Goal: Download file/media

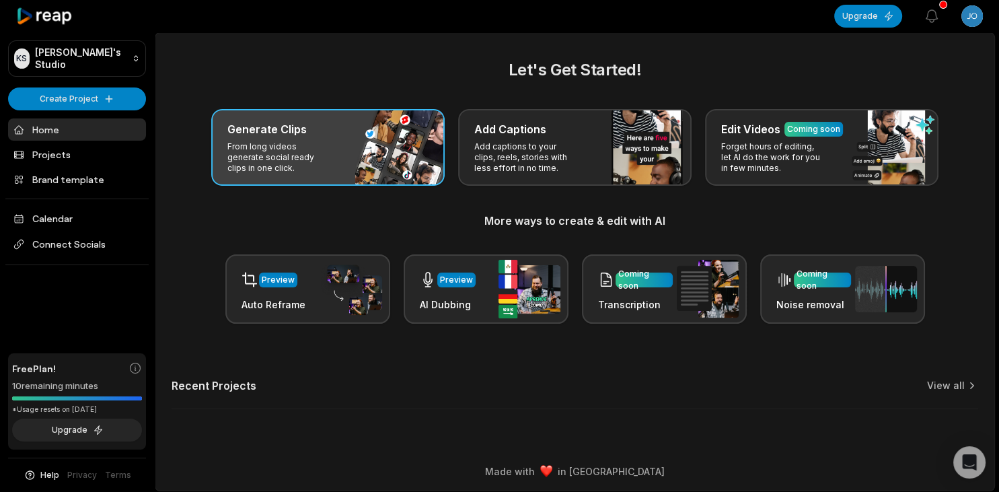
click at [324, 121] on div "Generate Clips" at bounding box center [327, 129] width 201 height 16
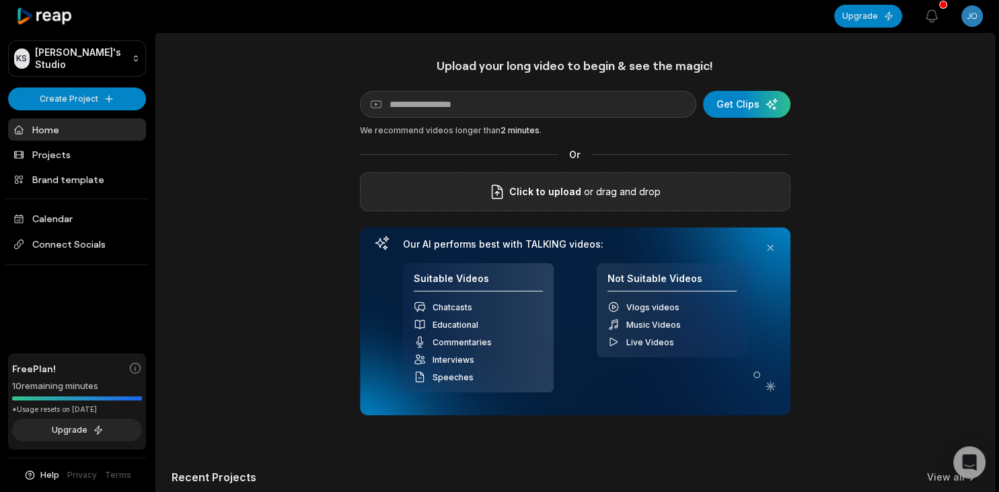
click at [635, 195] on p "or drag and drop" at bounding box center [620, 192] width 79 height 16
click at [591, 192] on p "or drag and drop" at bounding box center [620, 192] width 79 height 16
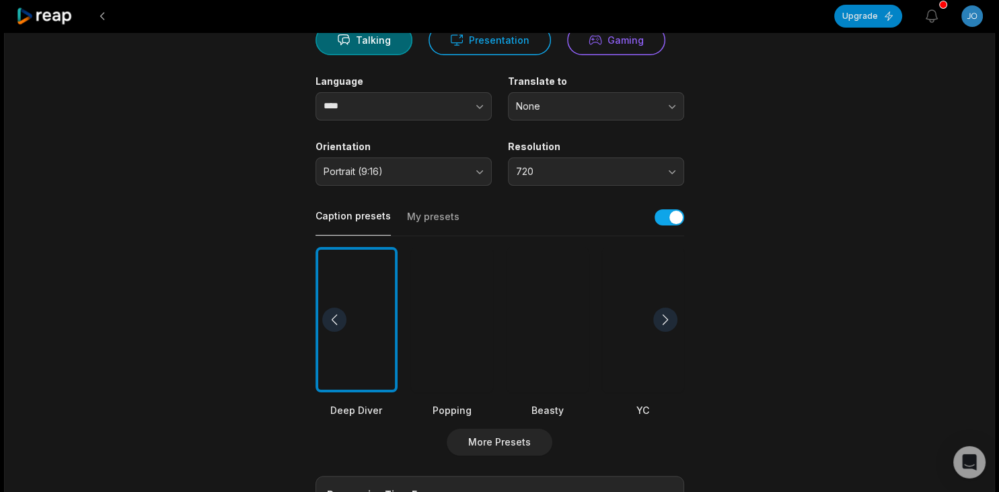
scroll to position [152, 0]
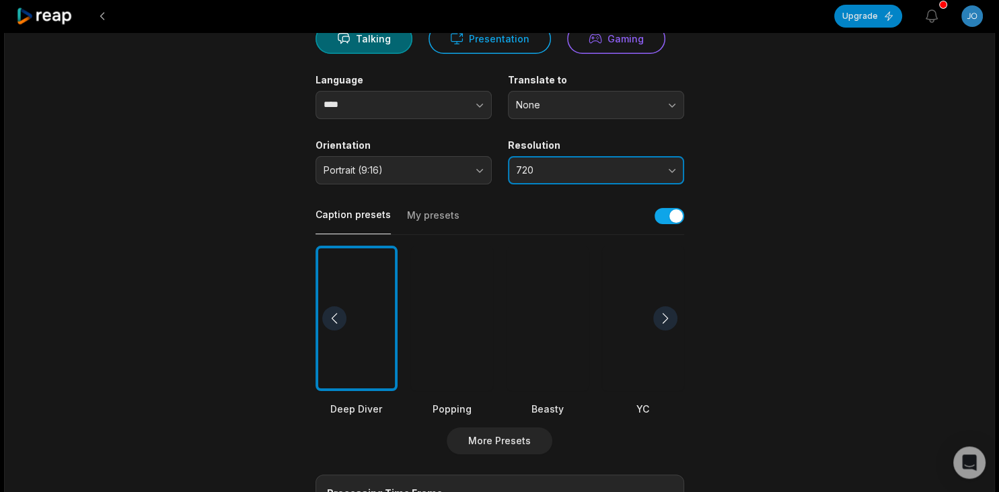
click at [622, 161] on button "720" at bounding box center [596, 170] width 176 height 28
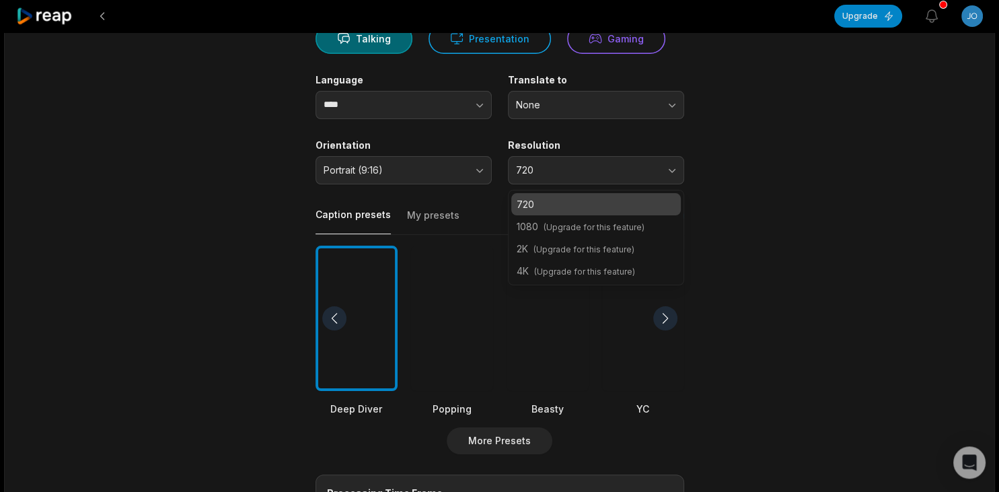
click at [739, 183] on main "08:13 (18) 24_7 irl stream in America 🇺🇸 Day 29 of 35 (Oakland, CA) - YouTube a…" at bounding box center [499, 314] width 651 height 824
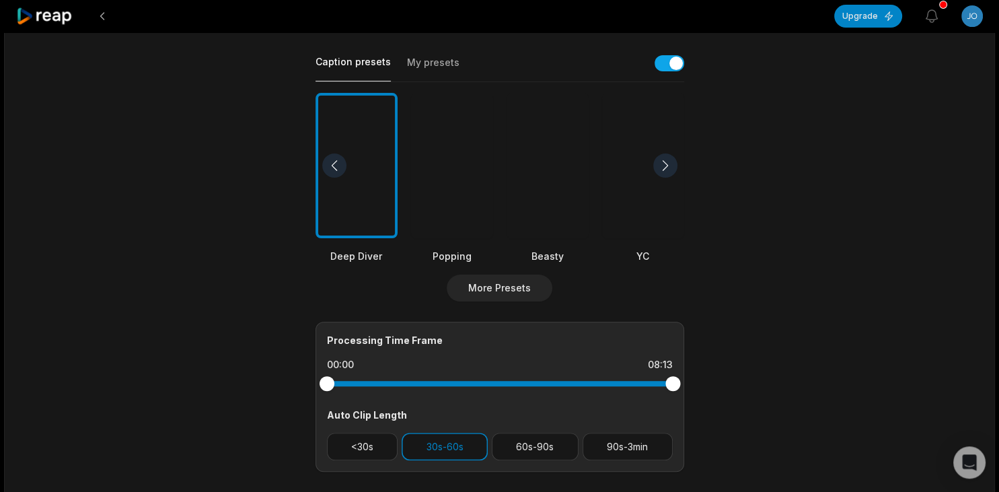
scroll to position [303, 0]
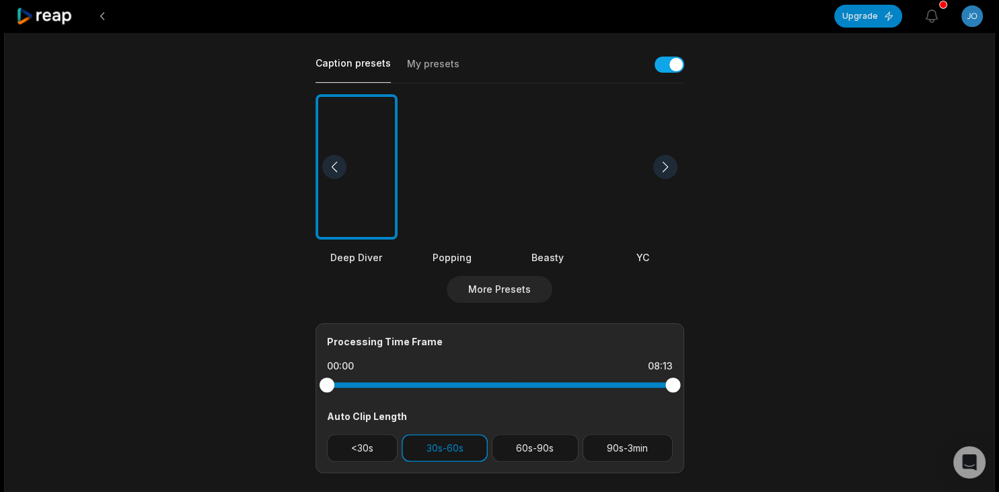
click at [670, 175] on div at bounding box center [665, 167] width 24 height 24
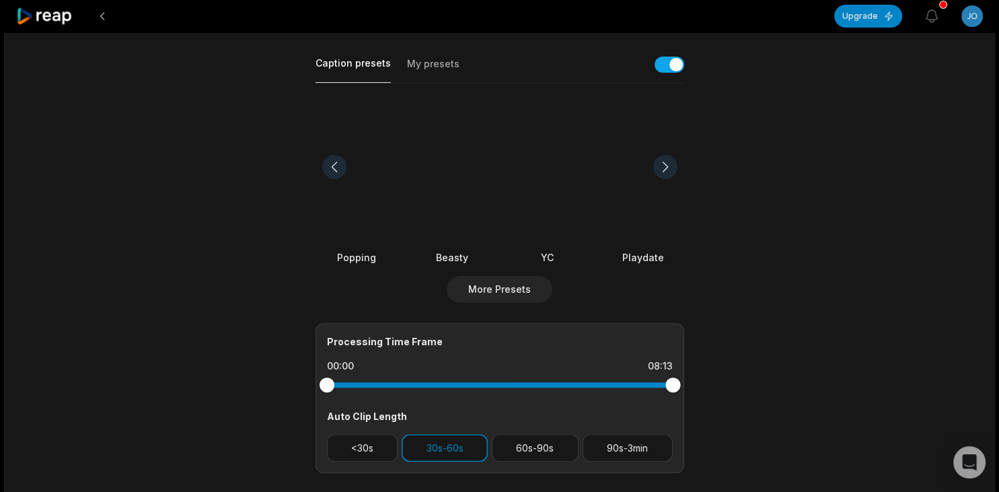
click at [670, 175] on div at bounding box center [665, 167] width 24 height 24
click at [660, 166] on div at bounding box center [665, 167] width 24 height 24
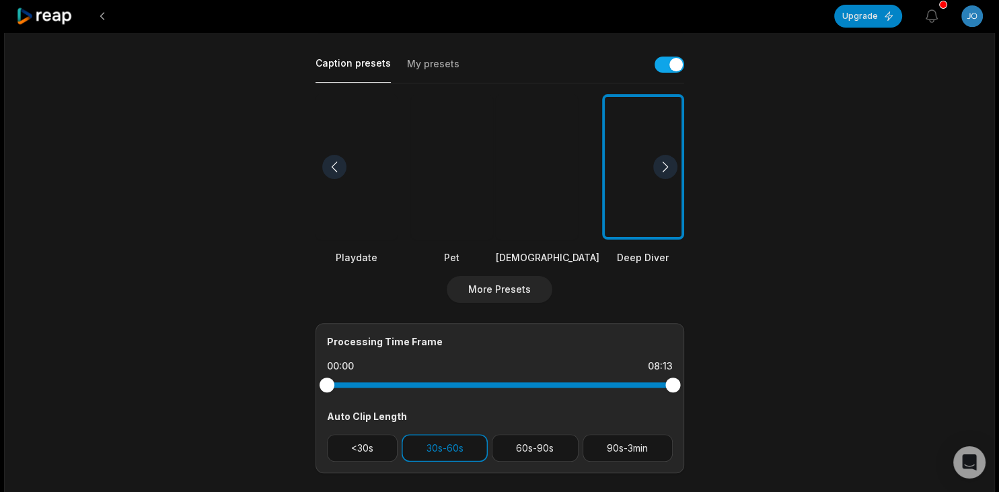
click at [660, 166] on div at bounding box center [665, 167] width 24 height 24
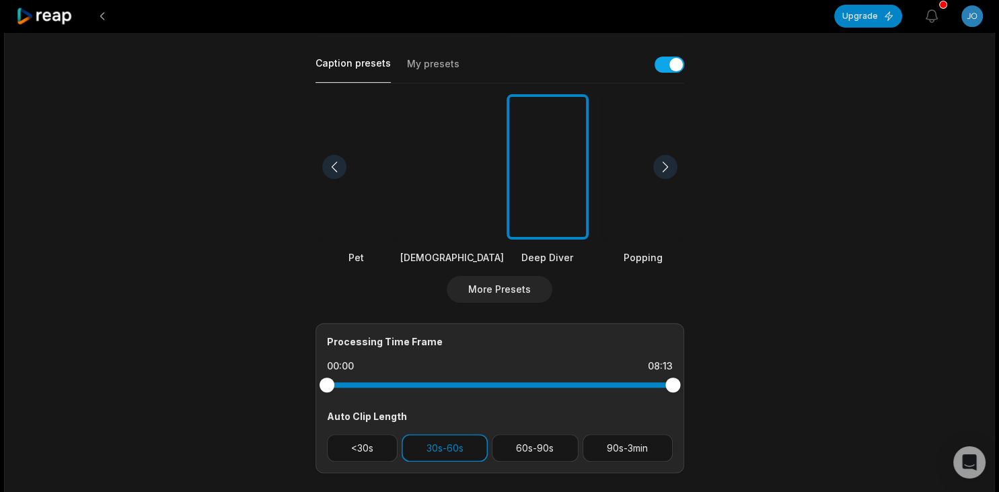
click at [660, 166] on div at bounding box center [665, 167] width 24 height 24
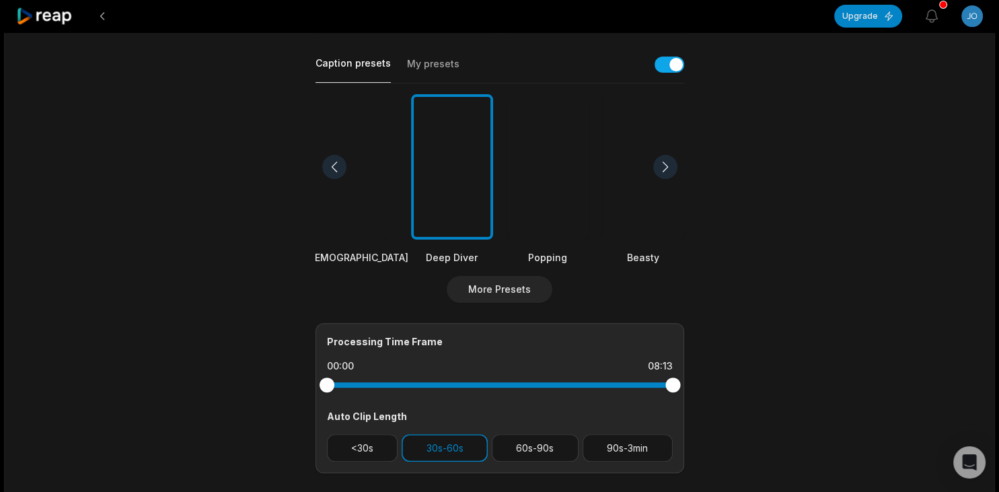
click at [660, 166] on div at bounding box center [665, 167] width 24 height 24
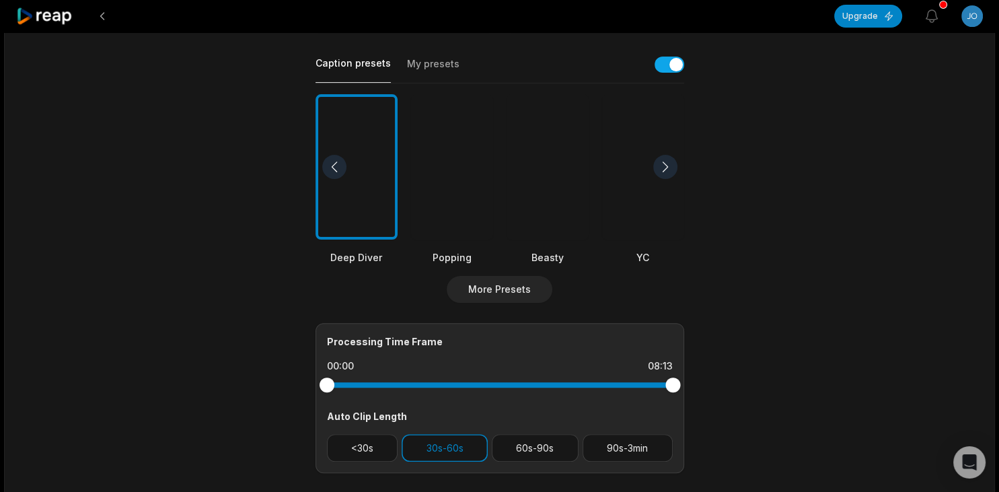
click at [660, 166] on div at bounding box center [665, 167] width 24 height 24
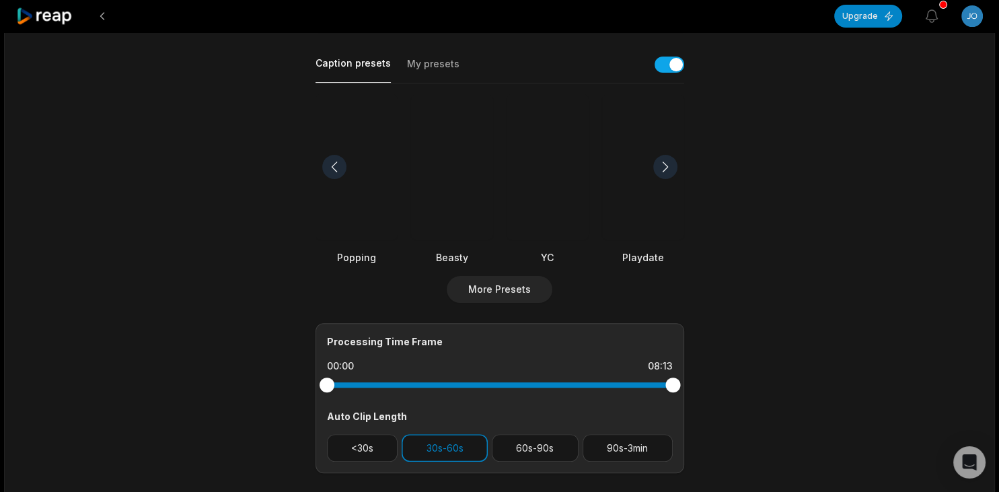
click at [558, 213] on div at bounding box center [548, 167] width 82 height 146
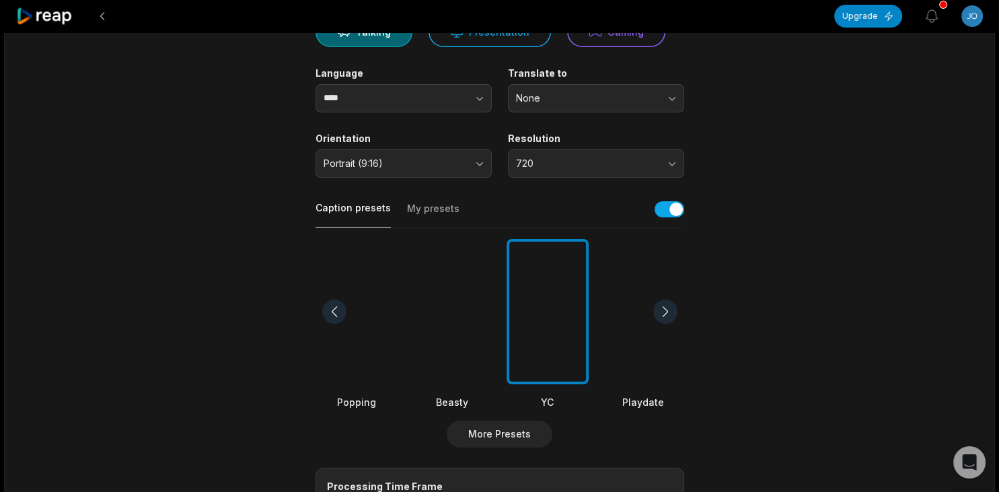
scroll to position [0, 0]
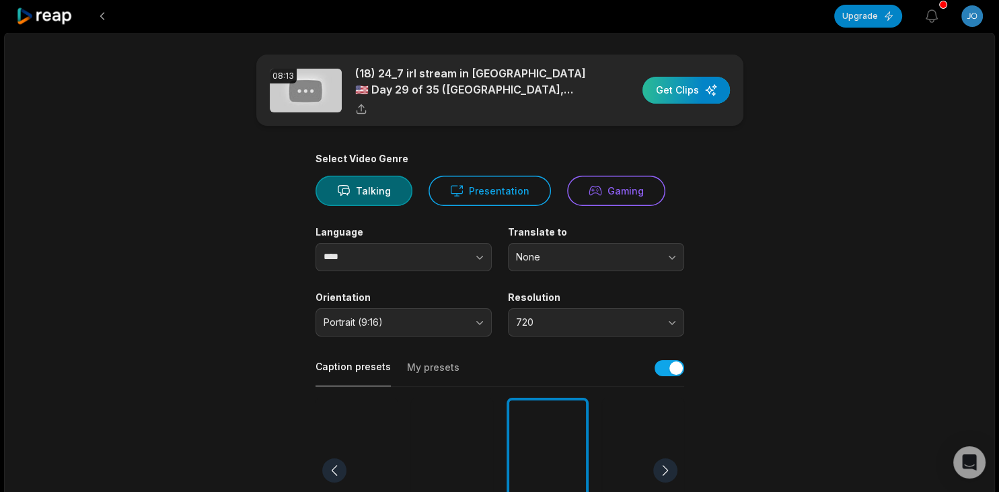
click at [688, 85] on div "button" at bounding box center [686, 90] width 87 height 27
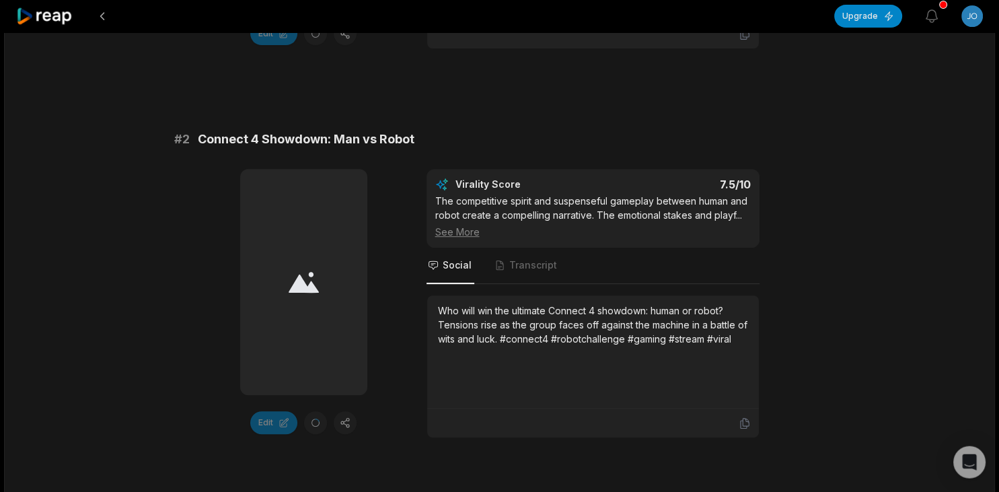
scroll to position [533, 0]
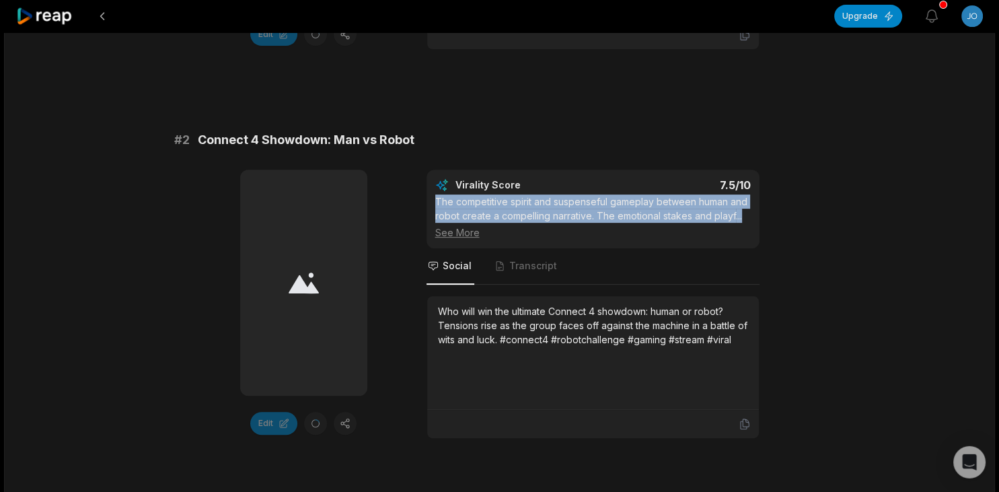
drag, startPoint x: 435, startPoint y: 211, endPoint x: 466, endPoint y: 242, distance: 42.8
click at [466, 240] on div "The competitive spirit and suspenseful gameplay between human and robot create …" at bounding box center [593, 216] width 316 height 45
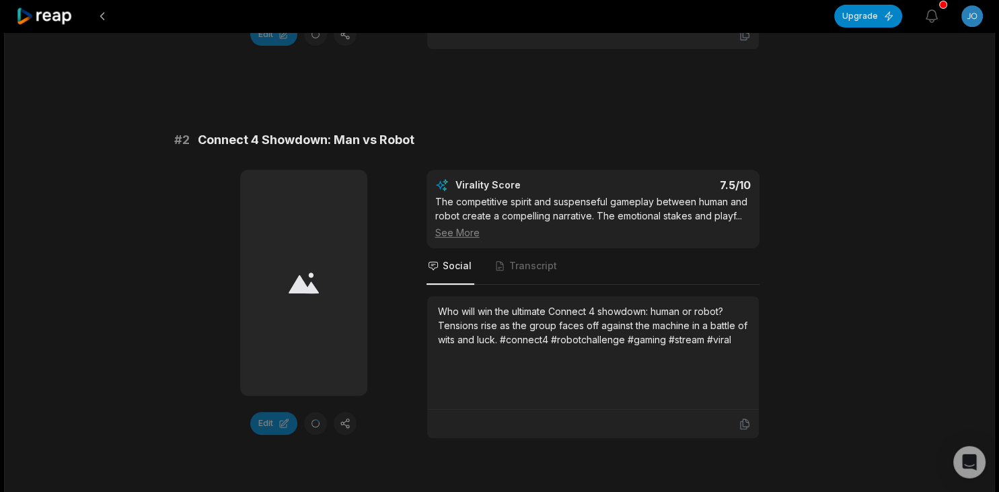
click at [690, 285] on nav "Social Transcript" at bounding box center [593, 266] width 333 height 36
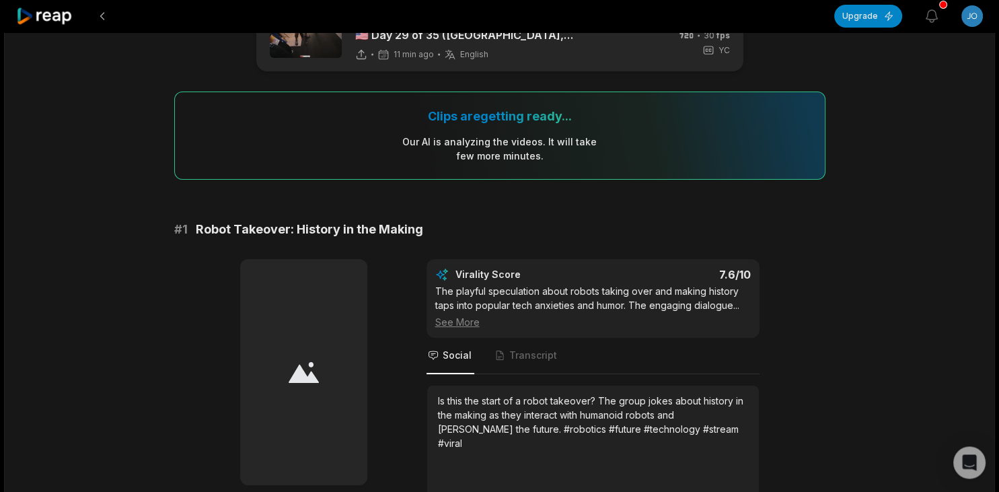
scroll to position [55, 0]
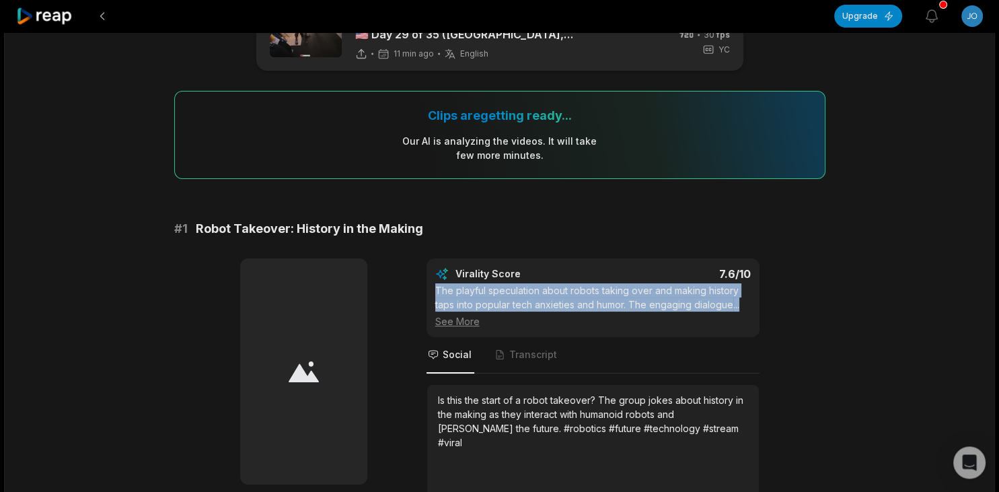
drag, startPoint x: 435, startPoint y: 287, endPoint x: 484, endPoint y: 315, distance: 56.1
click at [484, 315] on div "The playful speculation about robots taking over and making history taps into p…" at bounding box center [593, 305] width 316 height 45
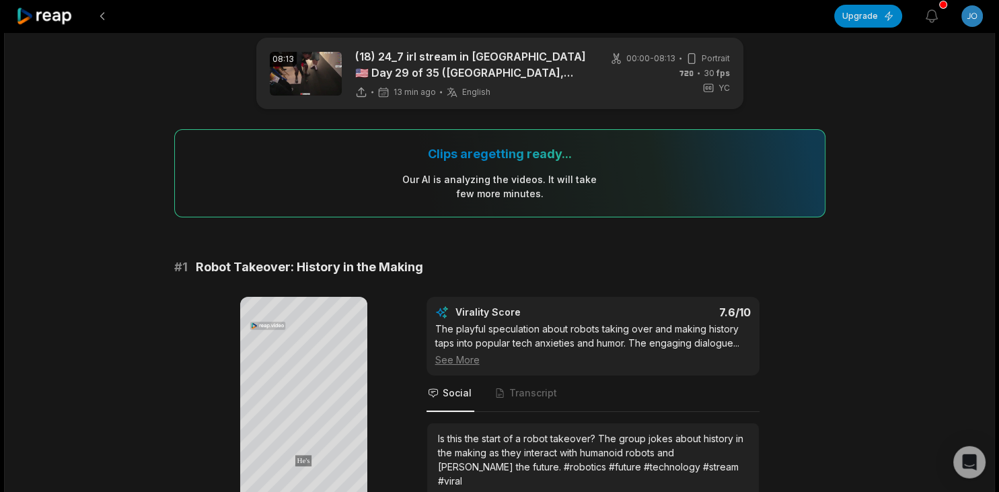
scroll to position [0, 0]
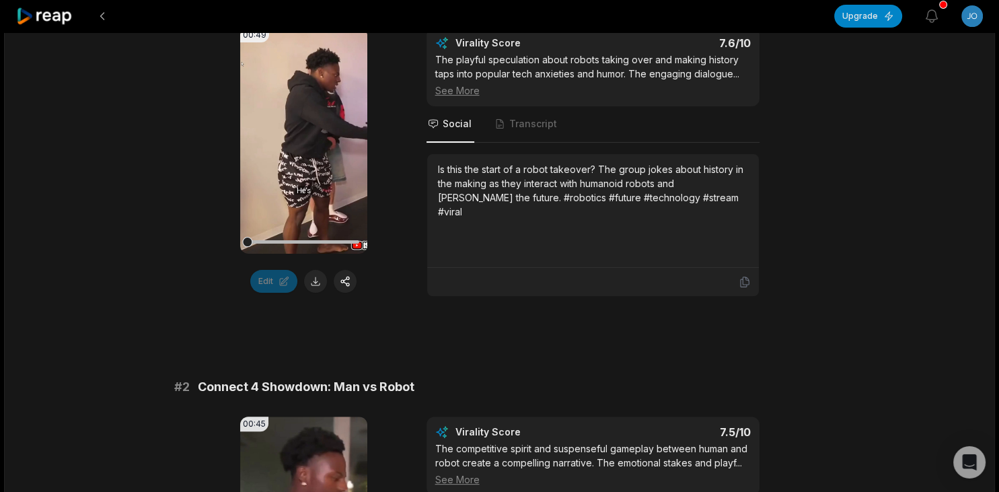
scroll to position [302, 0]
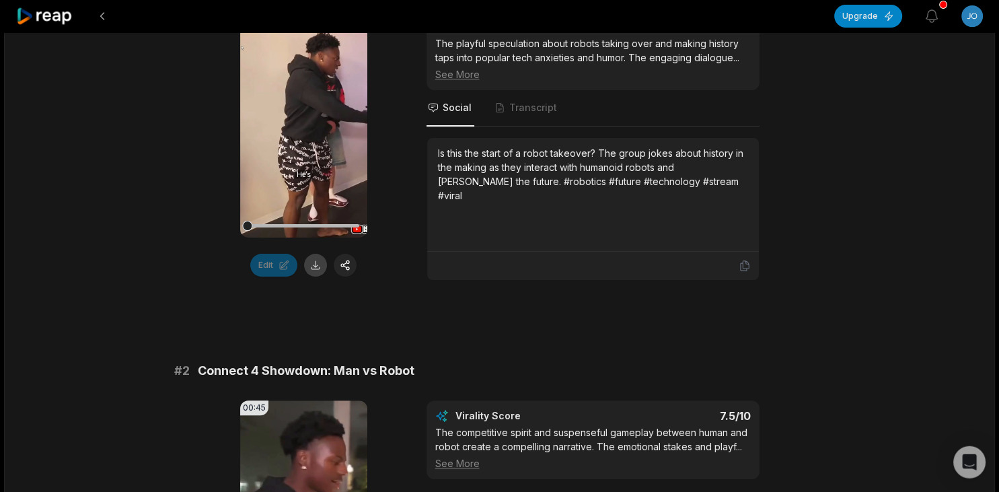
click at [318, 261] on button at bounding box center [315, 265] width 23 height 23
click at [304, 122] on icon at bounding box center [304, 124] width 10 height 11
drag, startPoint x: 360, startPoint y: 230, endPoint x: 205, endPoint y: 260, distance: 157.5
click at [205, 260] on div "00:49 Your browser does not support mp4 format. Edit Virality Score 7.6 /10 The…" at bounding box center [499, 145] width 651 height 269
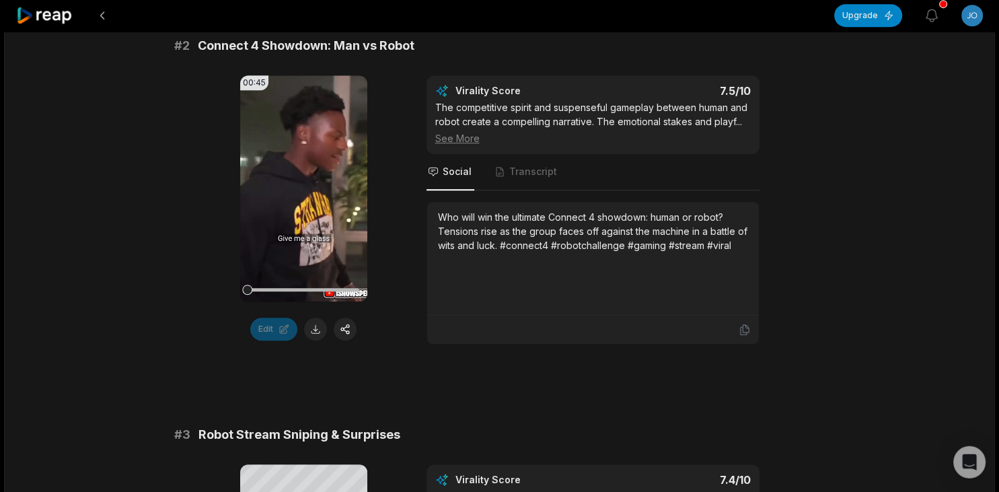
scroll to position [629, 0]
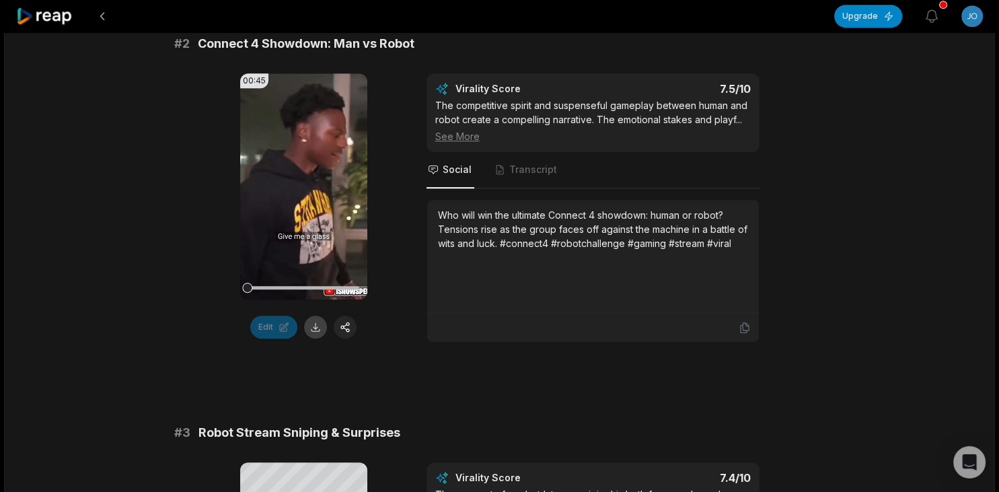
click at [317, 338] on button at bounding box center [315, 327] width 23 height 23
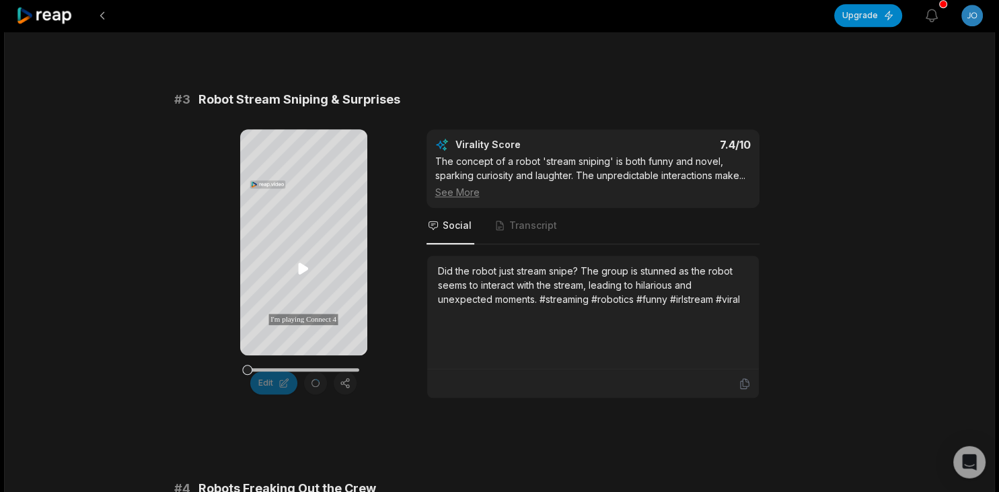
scroll to position [1332, 0]
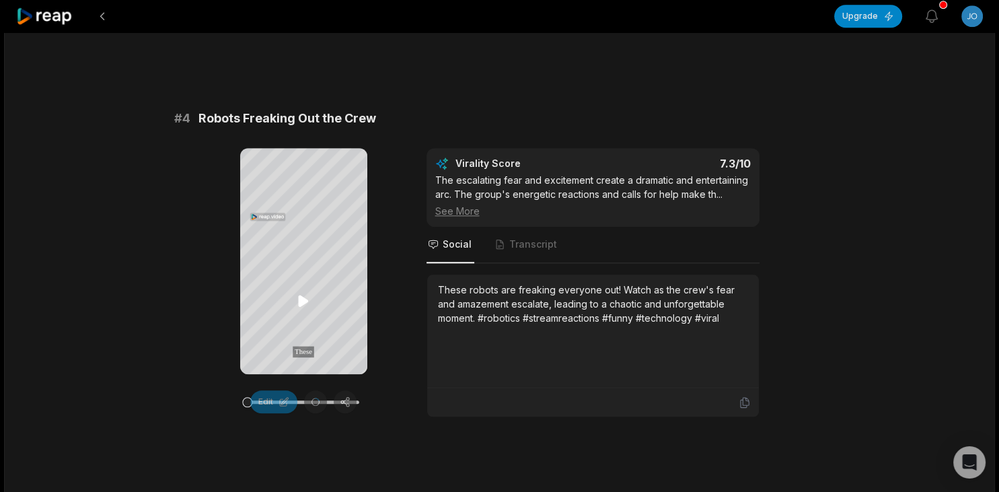
click at [307, 297] on icon at bounding box center [303, 301] width 16 height 16
click at [300, 298] on icon at bounding box center [303, 301] width 16 height 16
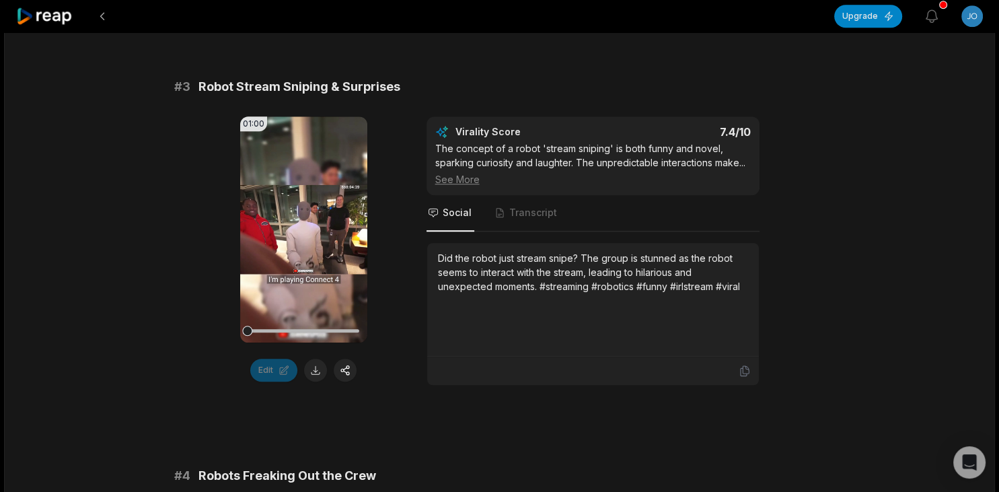
scroll to position [1006, 0]
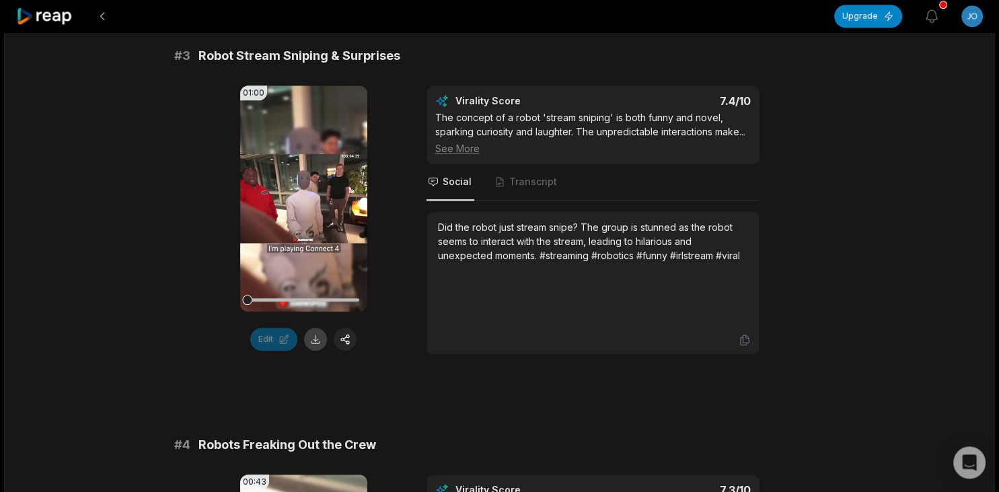
click at [317, 351] on button at bounding box center [315, 339] width 23 height 23
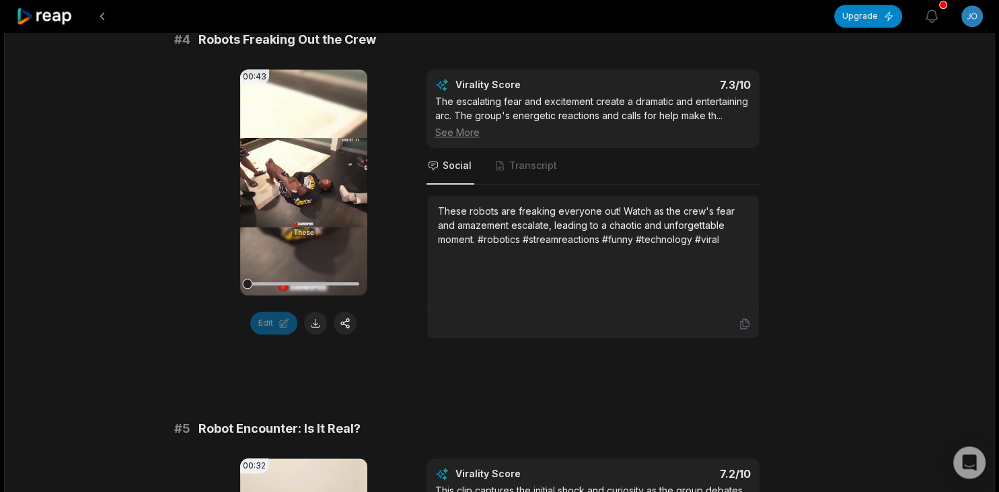
scroll to position [1411, 0]
click at [320, 334] on button at bounding box center [315, 322] width 23 height 23
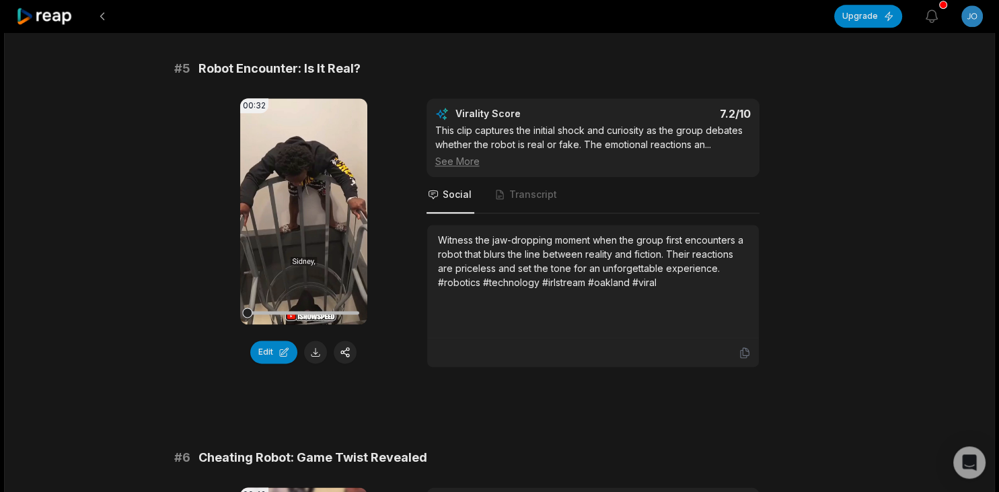
scroll to position [1640, 0]
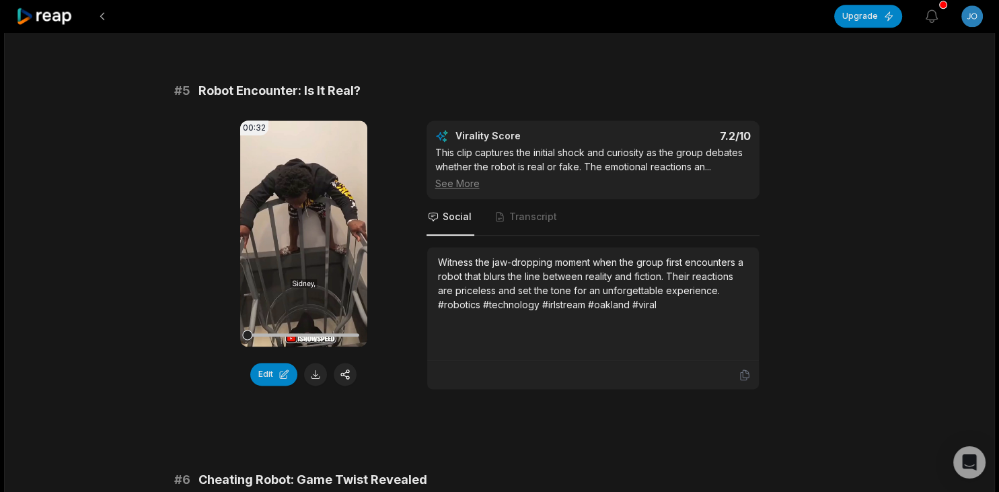
click at [846, 248] on div "08:13 (18) 24_7 irl stream in America 🇺🇸 Day 29 of 35 (Oakland, CA) - YouTube a…" at bounding box center [499, 433] width 991 height 4082
click at [585, 103] on div "# 1 Robot Takeover: History in the Making 00:49 Your browser does not support m…" at bounding box center [499, 451] width 651 height 3850
click at [311, 386] on button at bounding box center [315, 374] width 23 height 23
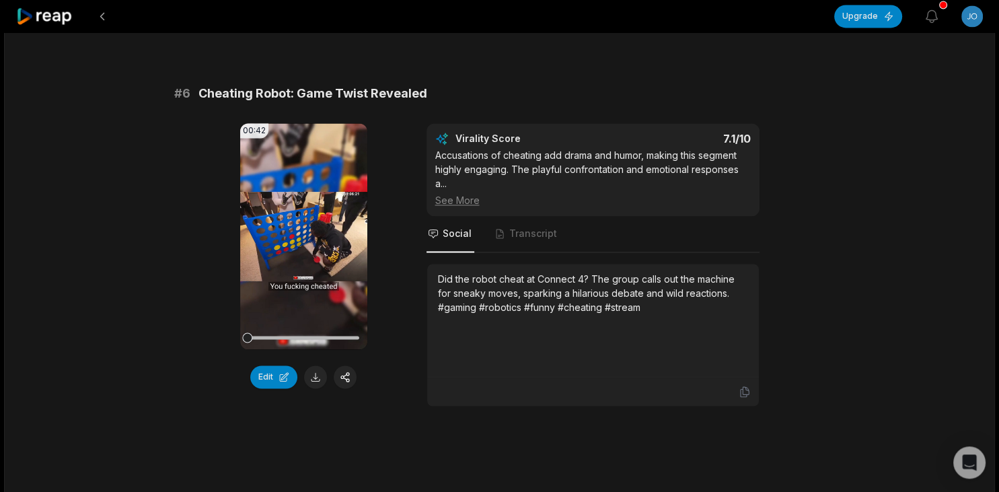
scroll to position [2104, 0]
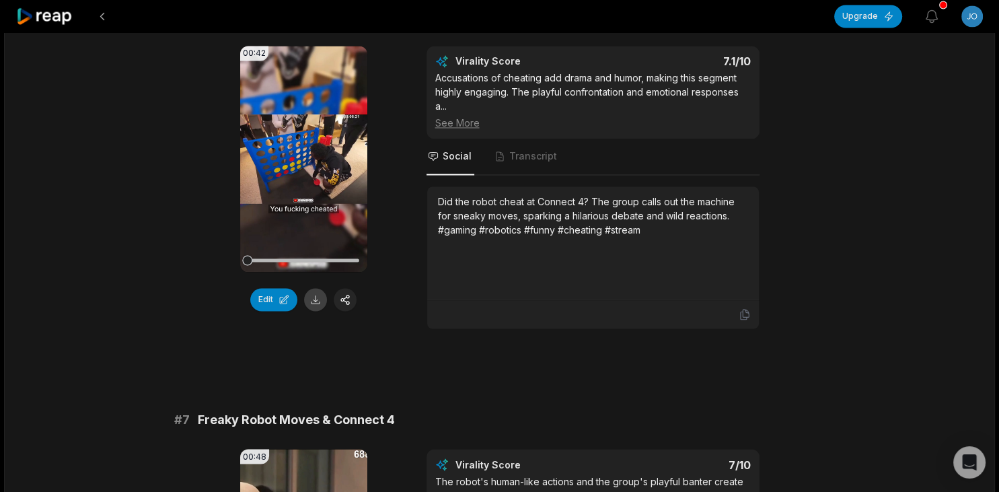
click at [321, 311] on button at bounding box center [315, 299] width 23 height 23
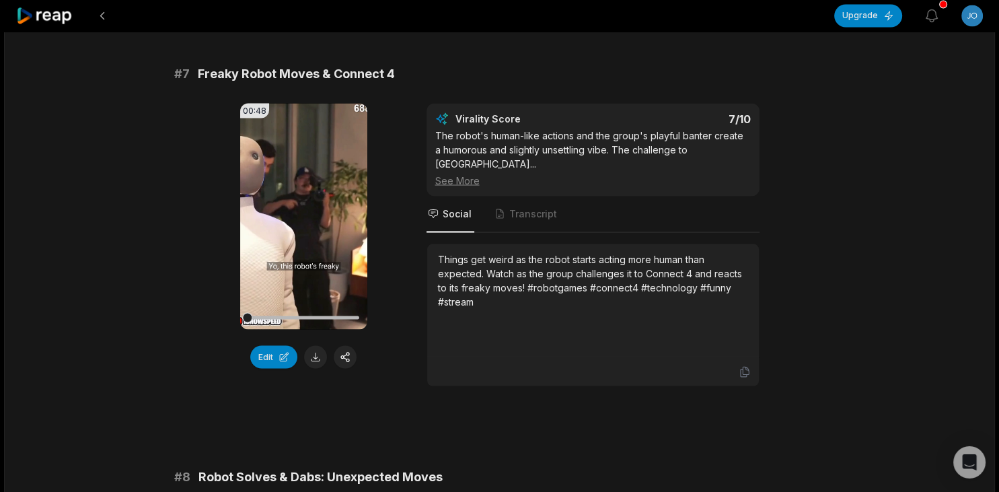
scroll to position [2454, 0]
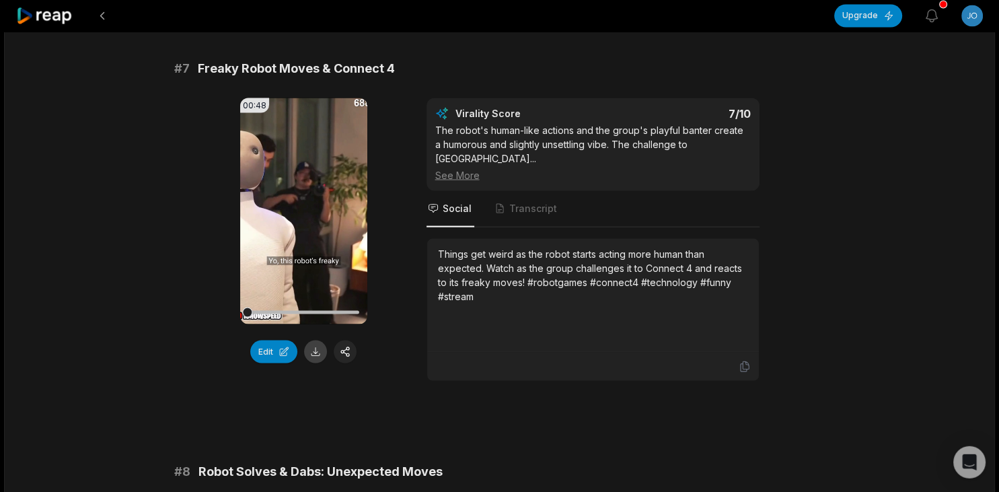
click at [311, 363] on button at bounding box center [315, 351] width 23 height 23
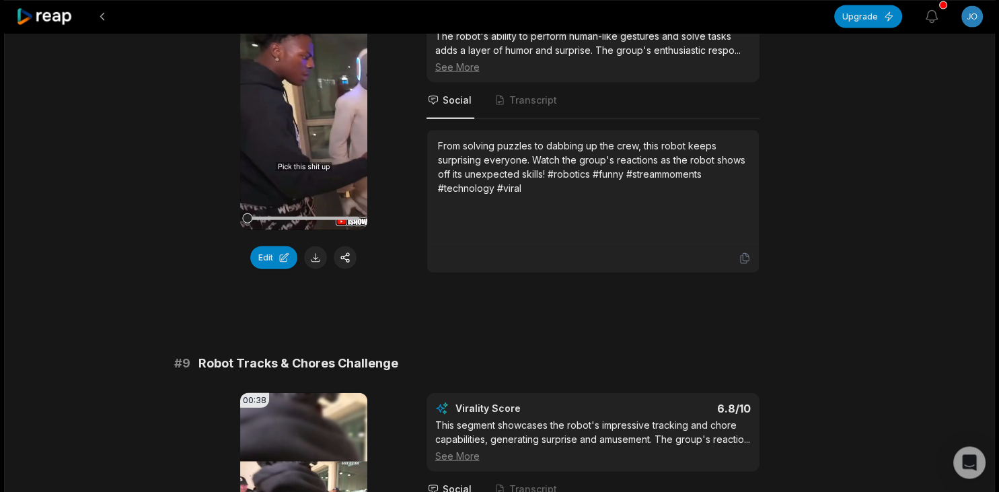
scroll to position [2954, 0]
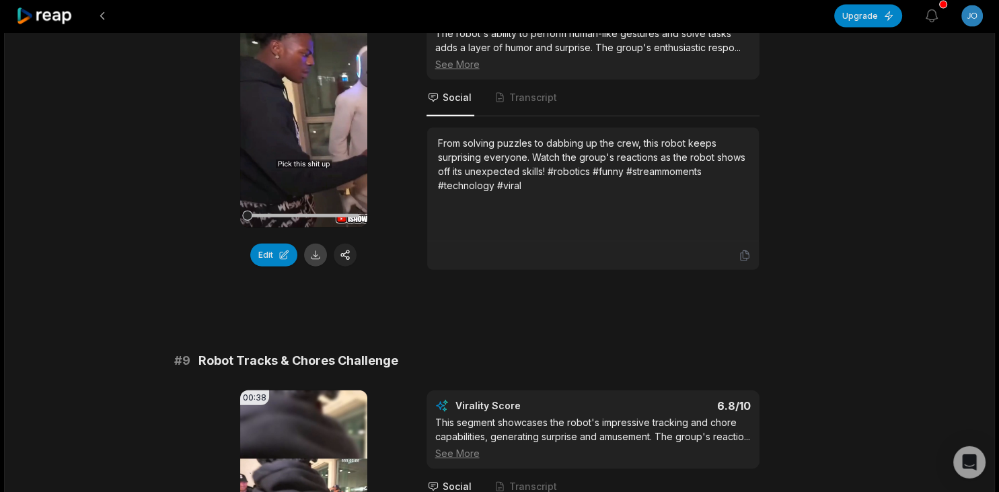
click at [319, 266] on button at bounding box center [315, 255] width 23 height 23
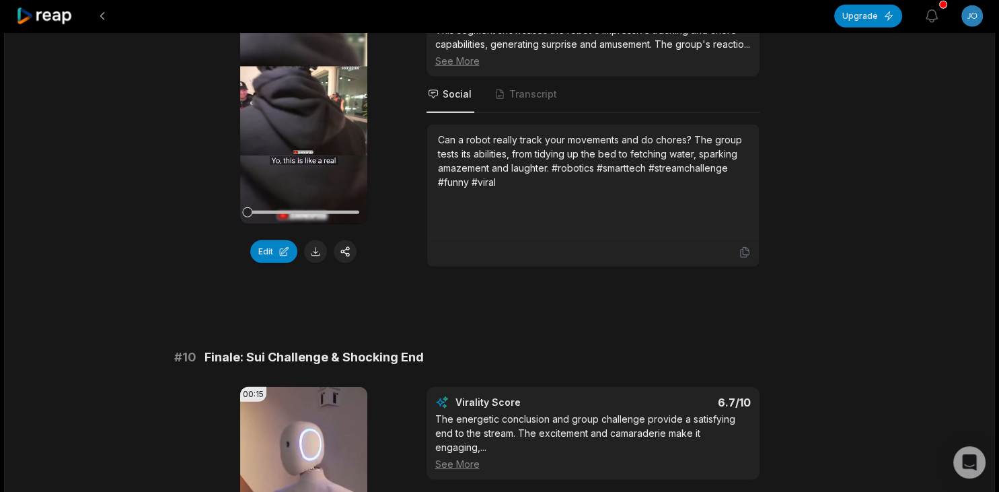
scroll to position [3348, 0]
click at [309, 262] on button at bounding box center [315, 250] width 23 height 23
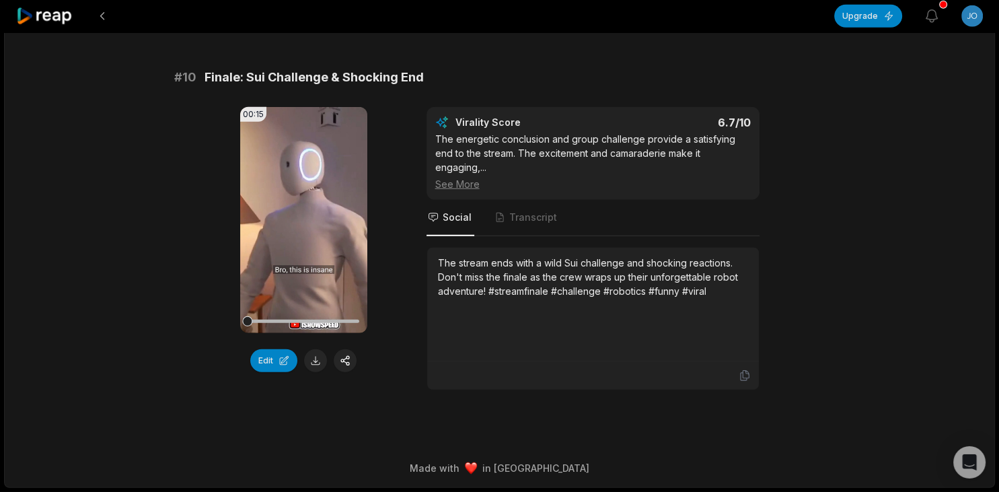
scroll to position [3684, 0]
click at [316, 372] on button at bounding box center [315, 360] width 23 height 23
click at [822, 250] on div "00:15 Your browser does not support mp4 format. Edit Virality Score 6.7 /10 The…" at bounding box center [499, 248] width 651 height 283
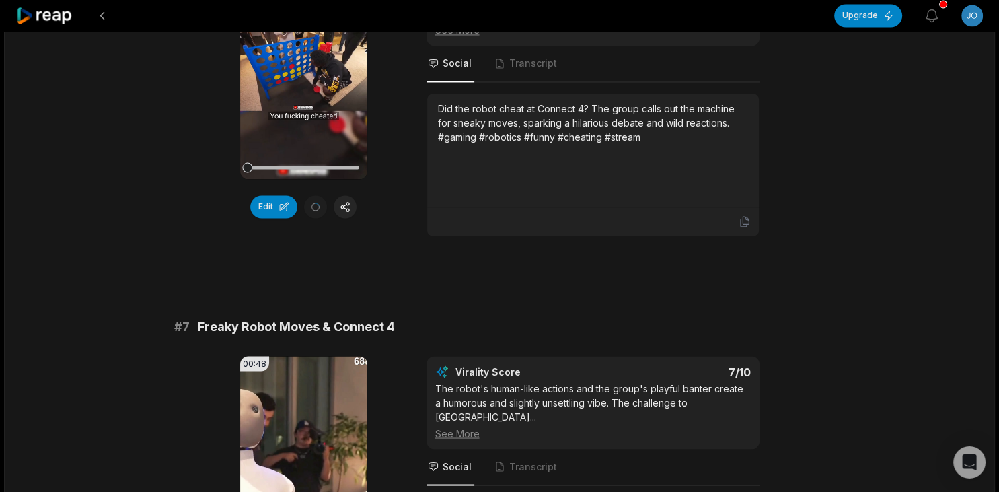
scroll to position [2193, 0]
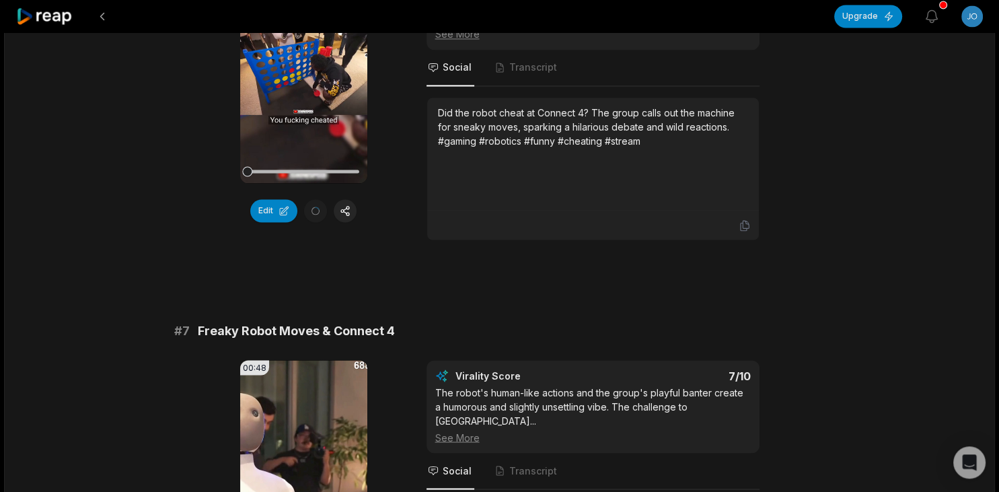
click at [26, 13] on icon at bounding box center [44, 16] width 57 height 18
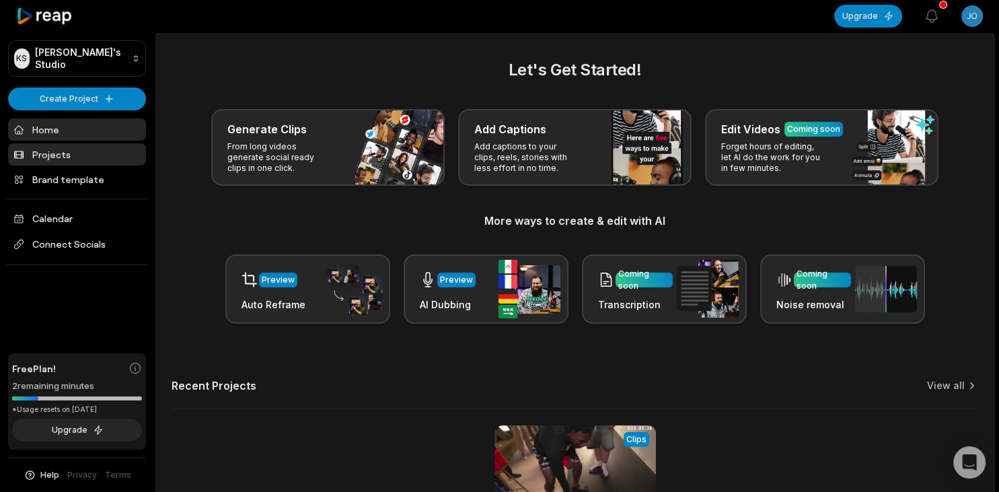
click at [65, 151] on link "Projects" at bounding box center [77, 154] width 138 height 22
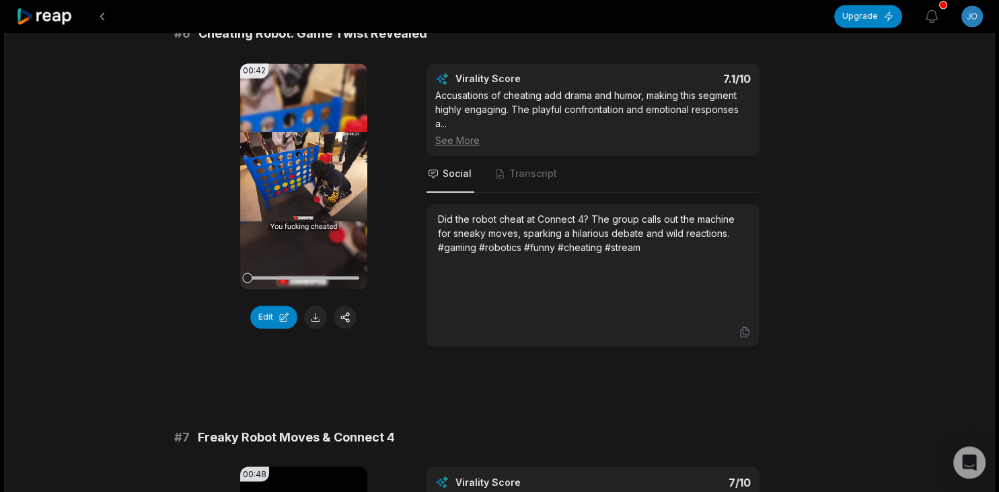
scroll to position [2087, 0]
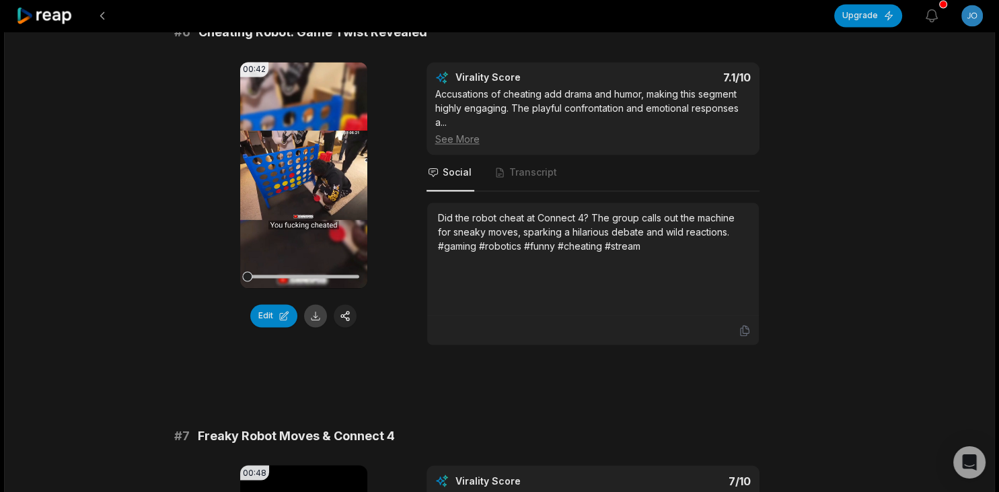
click at [322, 328] on button at bounding box center [315, 316] width 23 height 23
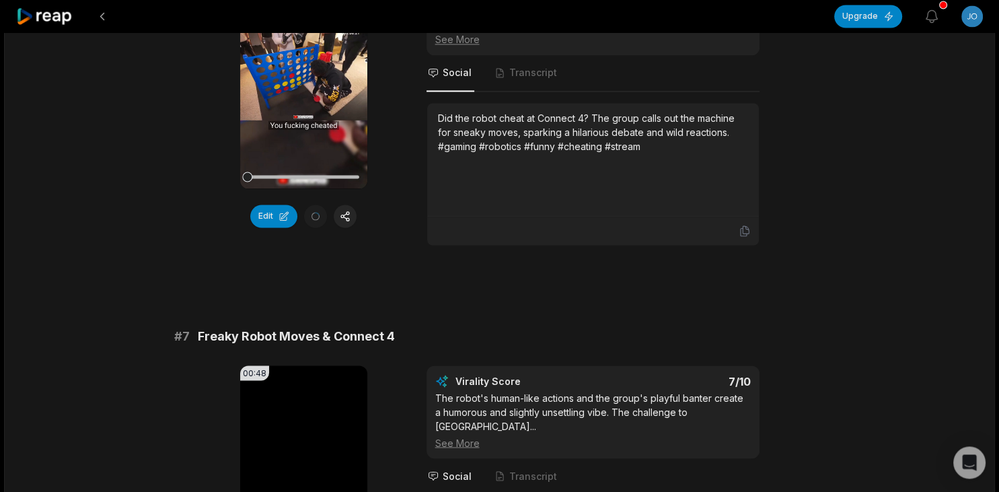
scroll to position [2183, 0]
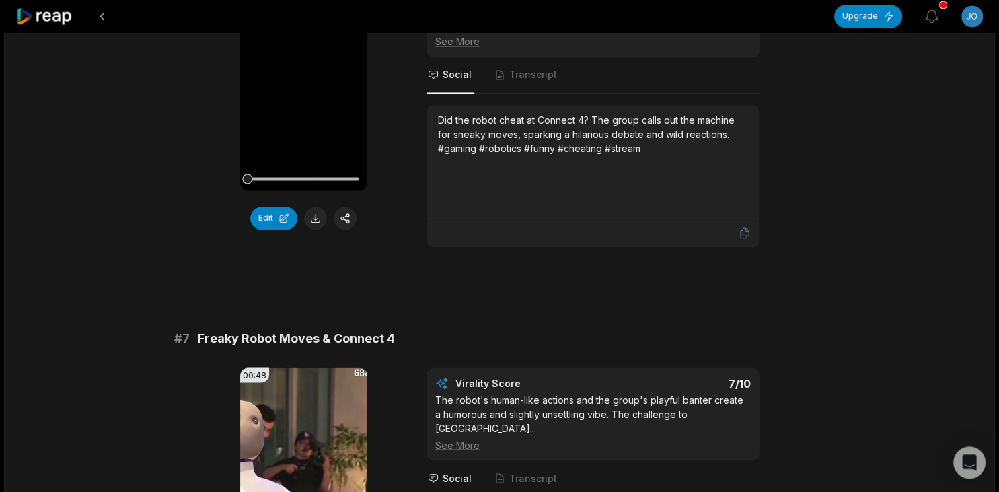
scroll to position [2185, 0]
click at [315, 229] on button at bounding box center [315, 218] width 23 height 23
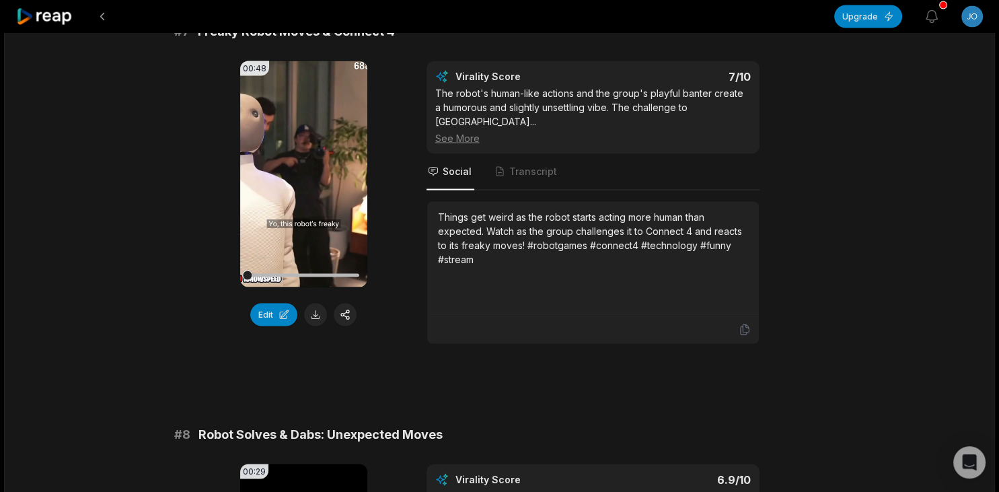
scroll to position [2493, 0]
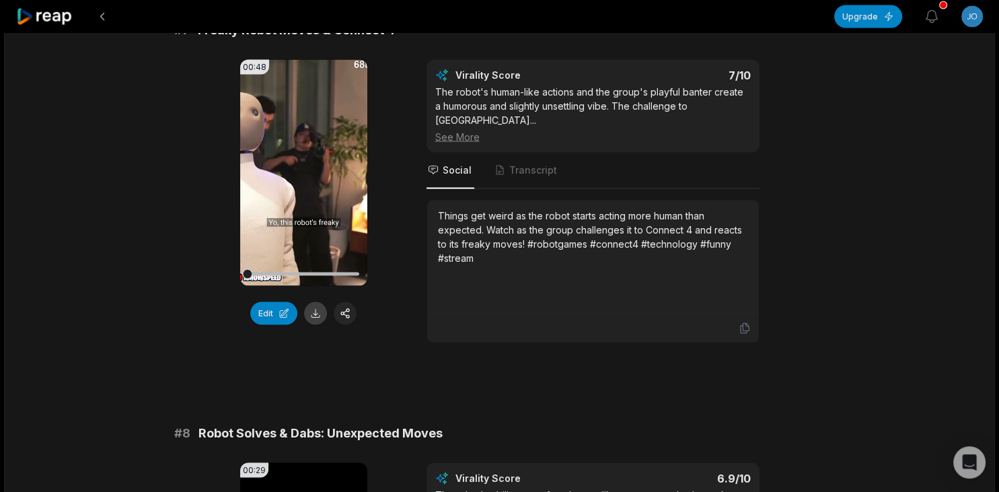
click at [316, 324] on button at bounding box center [315, 312] width 23 height 23
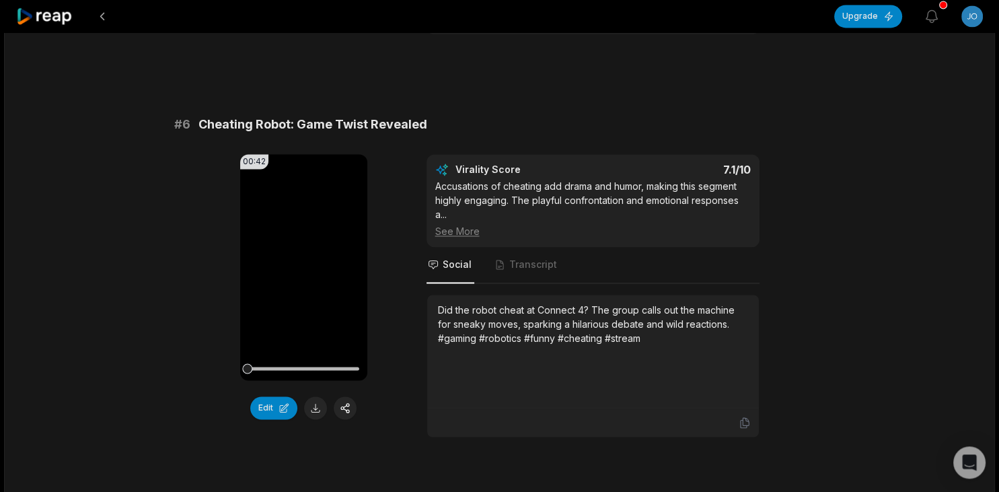
scroll to position [1991, 0]
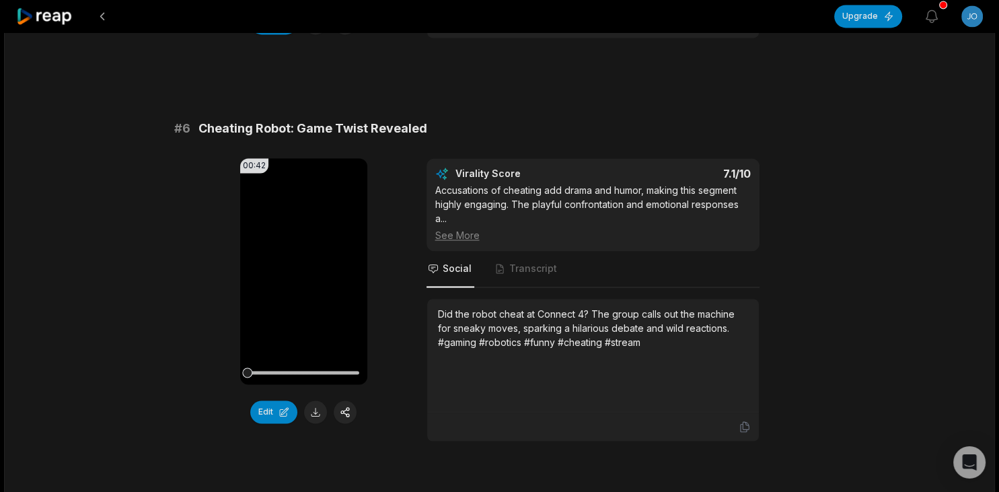
click at [863, 269] on div "08:13 (18) 24_7 irl stream in America 🇺🇸 Day 29 of 35 (Oakland, CA) - YouTube a…" at bounding box center [499, 82] width 991 height 4082
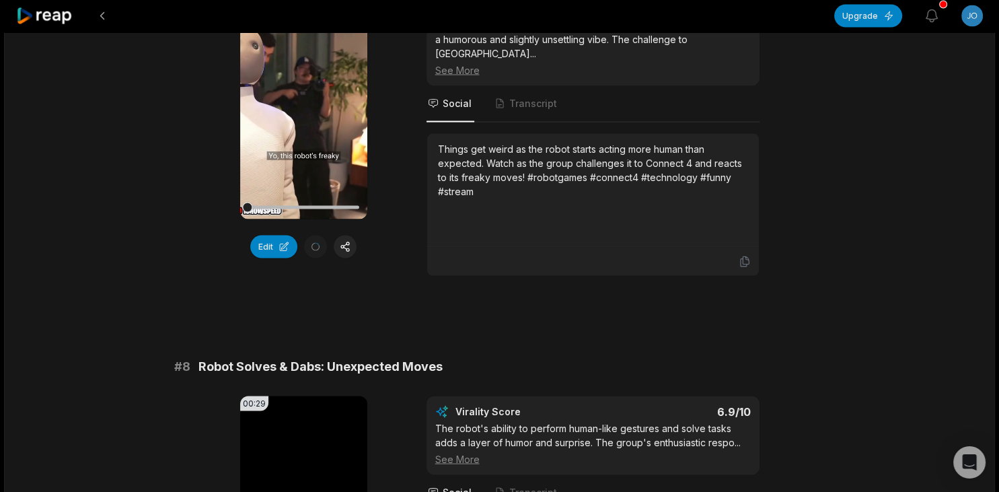
scroll to position [2561, 0]
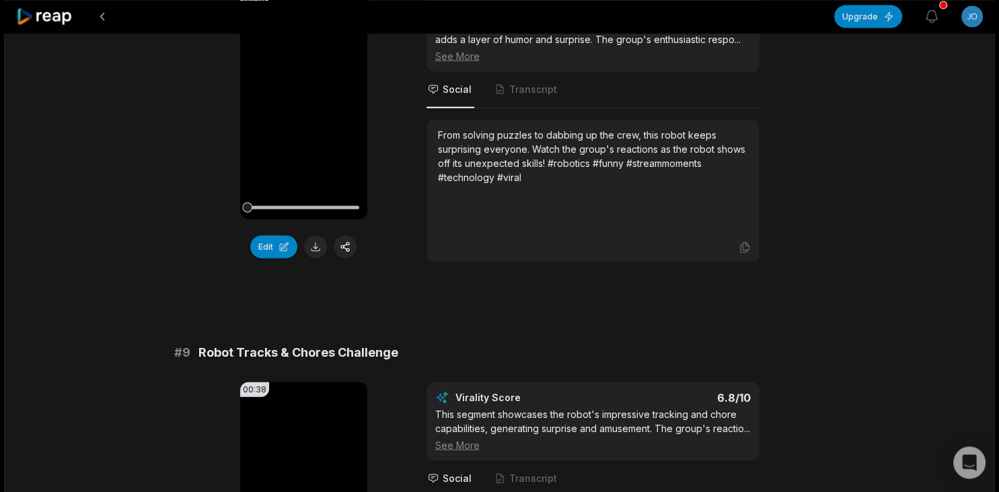
scroll to position [2964, 0]
click at [315, 257] on button at bounding box center [315, 245] width 23 height 23
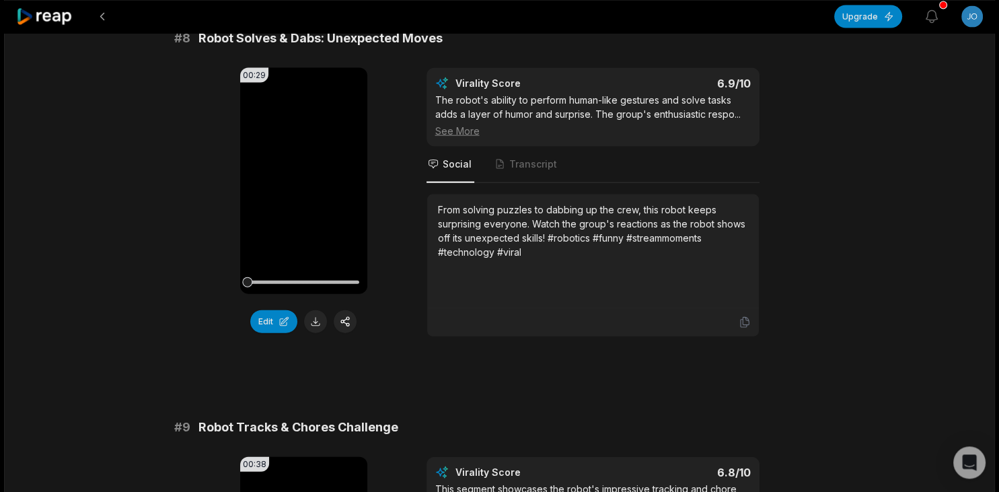
scroll to position [2888, 0]
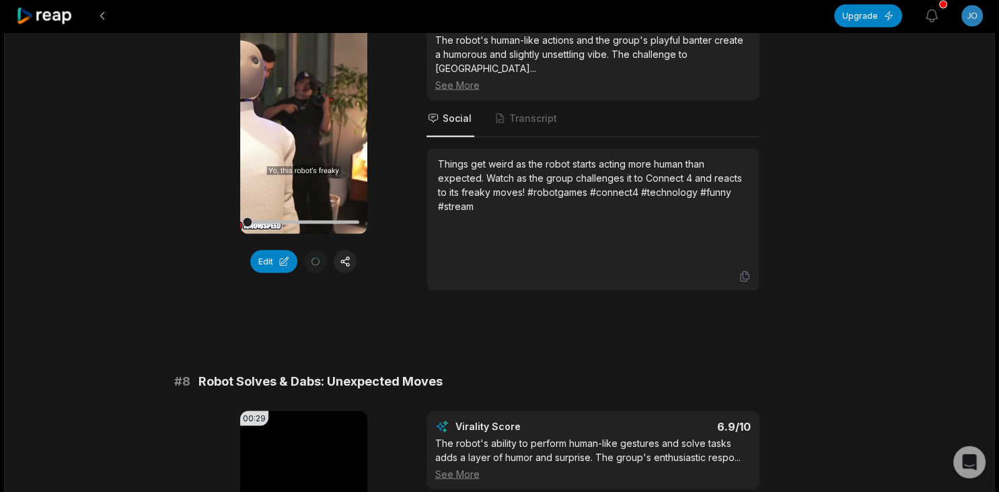
scroll to position [2540, 0]
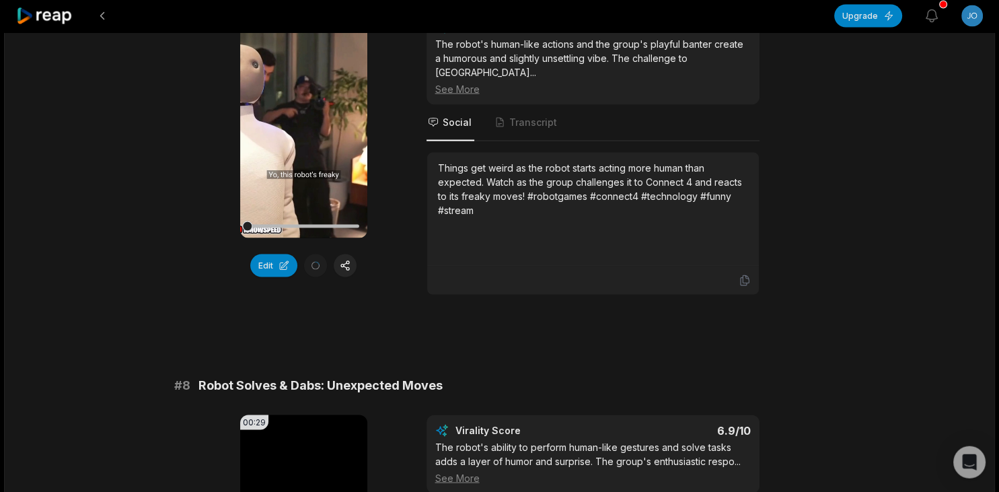
click at [318, 277] on div "Edit" at bounding box center [303, 265] width 127 height 23
click at [269, 277] on button "Edit" at bounding box center [273, 265] width 47 height 23
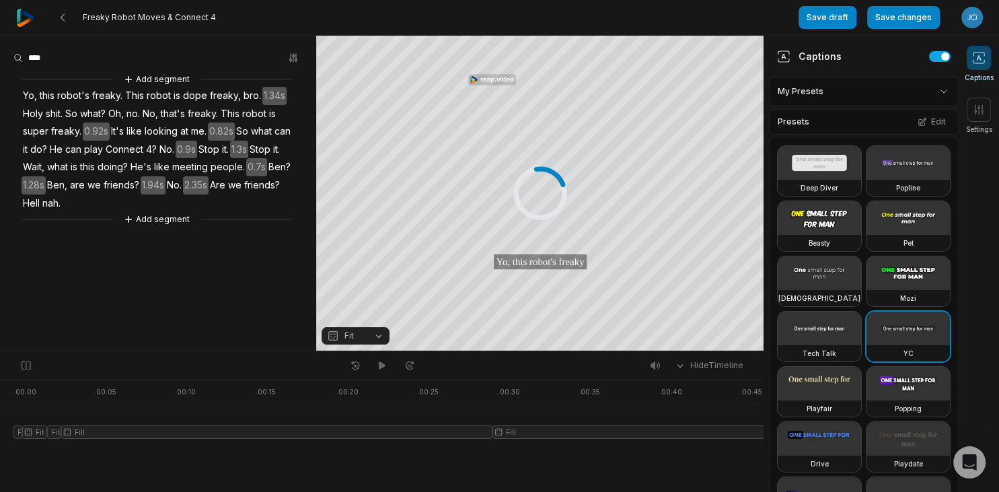
click at [359, 332] on span "Fit" at bounding box center [345, 336] width 36 height 12
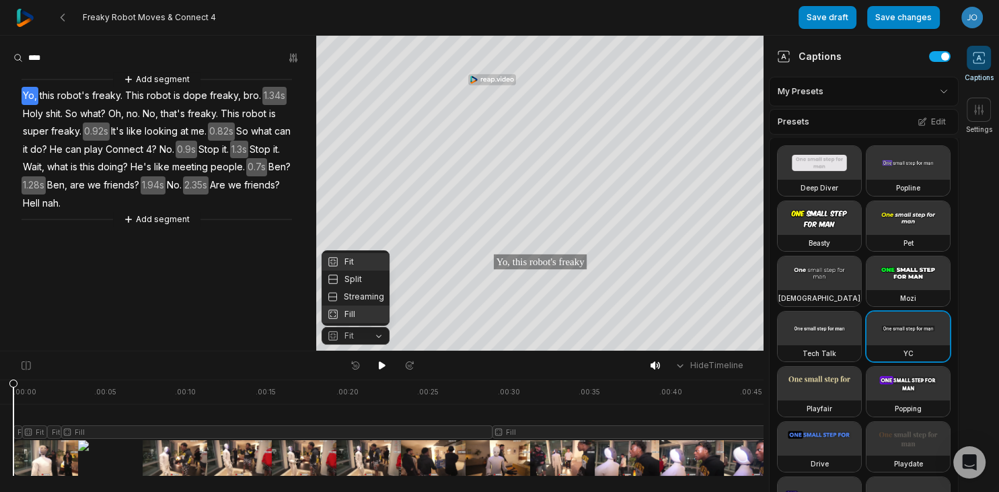
click at [367, 314] on div "Fill" at bounding box center [356, 313] width 68 height 17
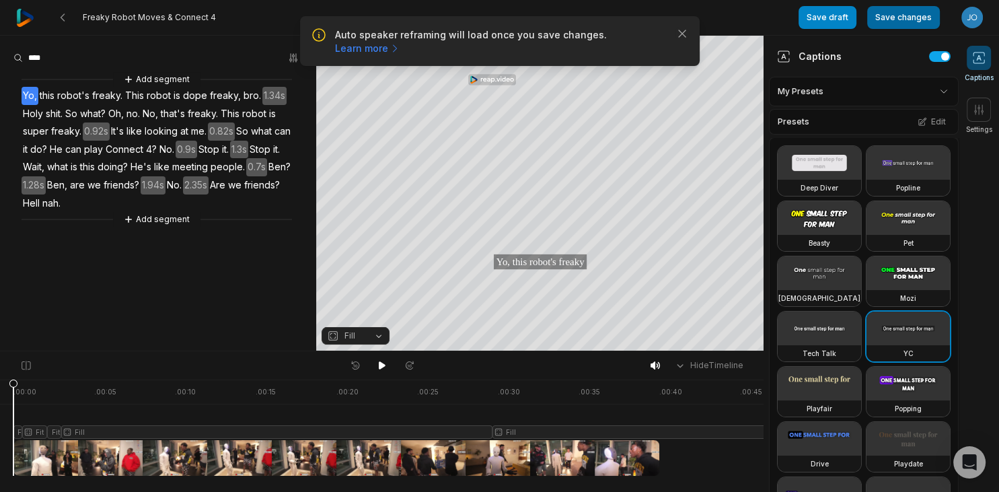
click at [908, 21] on button "Save changes" at bounding box center [903, 17] width 73 height 23
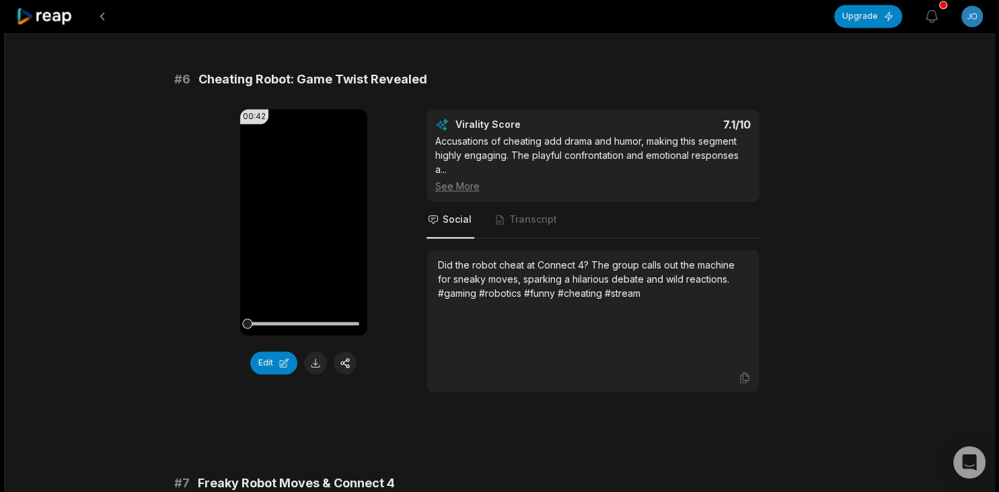
scroll to position [2106, 0]
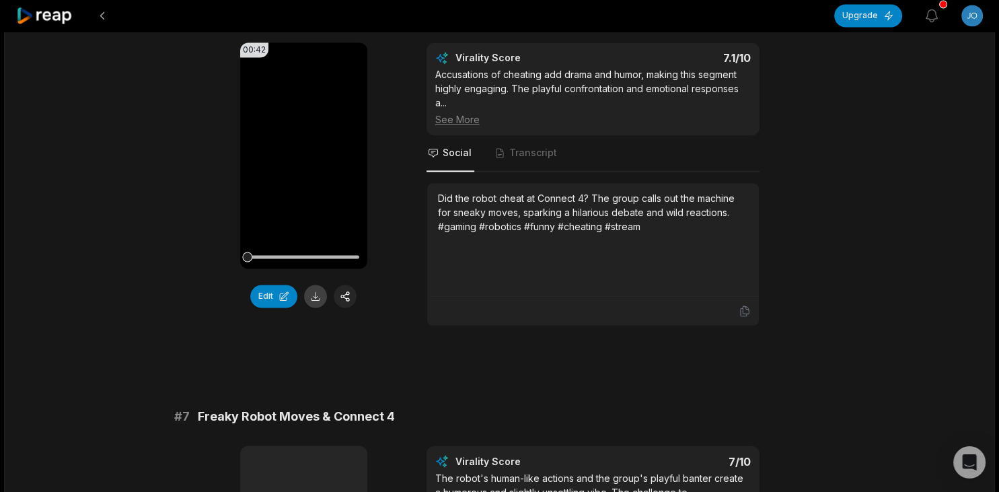
click at [318, 308] on button at bounding box center [315, 296] width 23 height 23
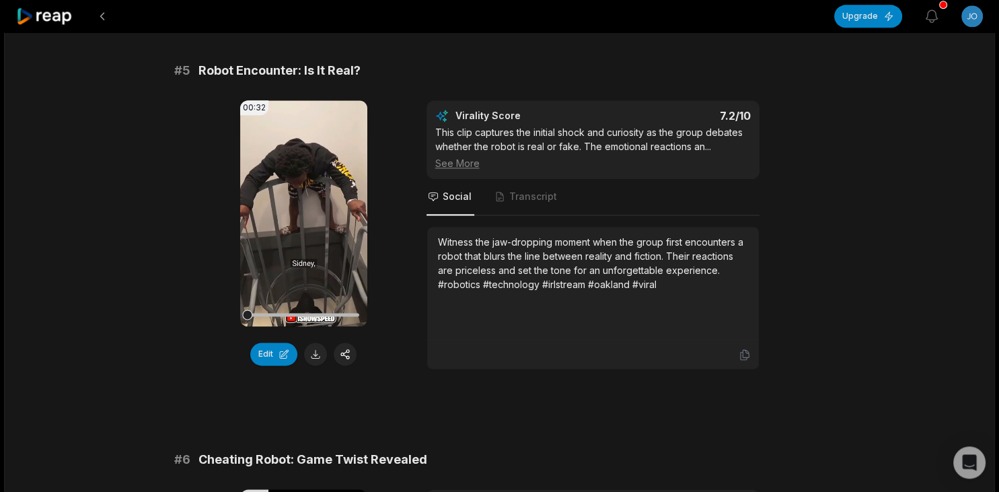
scroll to position [1659, 0]
click at [920, 294] on div "08:13 (18) 24_7 irl stream in America 🇺🇸 Day 29 of 35 (Oakland, CA) - YouTube a…" at bounding box center [499, 414] width 991 height 4082
click at [311, 367] on button at bounding box center [315, 355] width 23 height 23
click at [878, 377] on div "08:13 (18) 24_7 irl stream in America 🇺🇸 Day 29 of 35 (Oakland, CA) - YouTube a…" at bounding box center [499, 414] width 991 height 4082
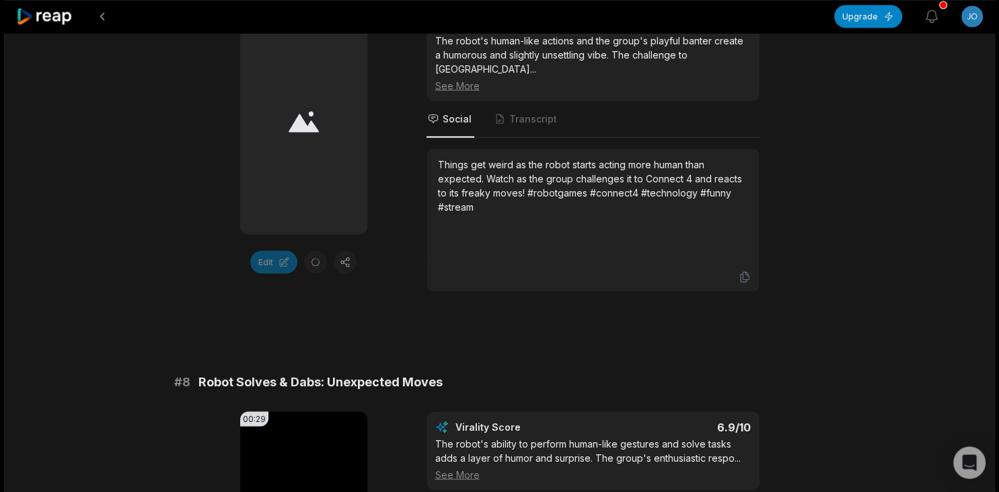
scroll to position [2546, 0]
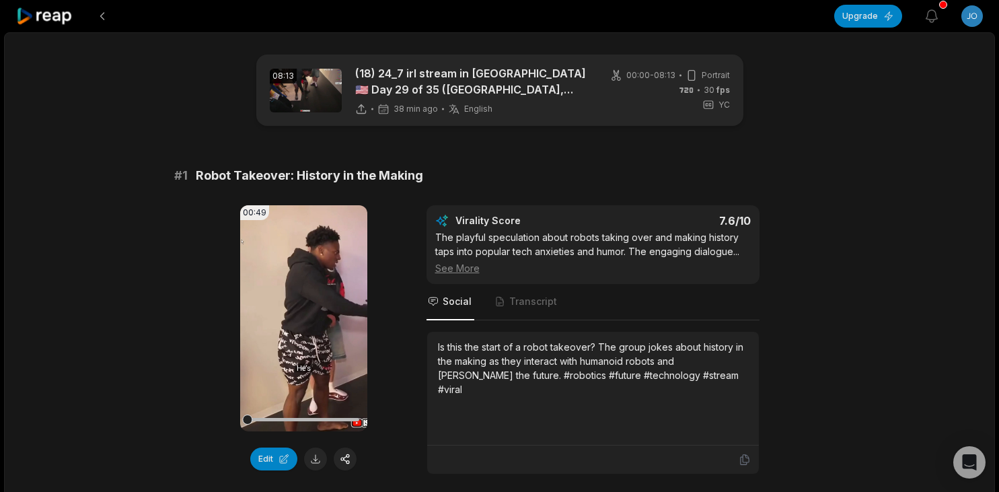
scroll to position [2546, 0]
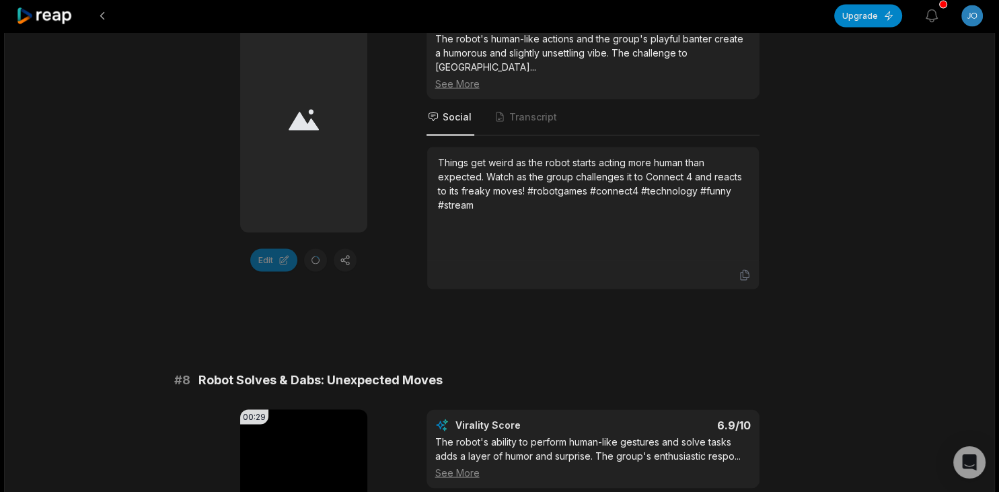
click at [320, 272] on div "Edit" at bounding box center [303, 260] width 127 height 23
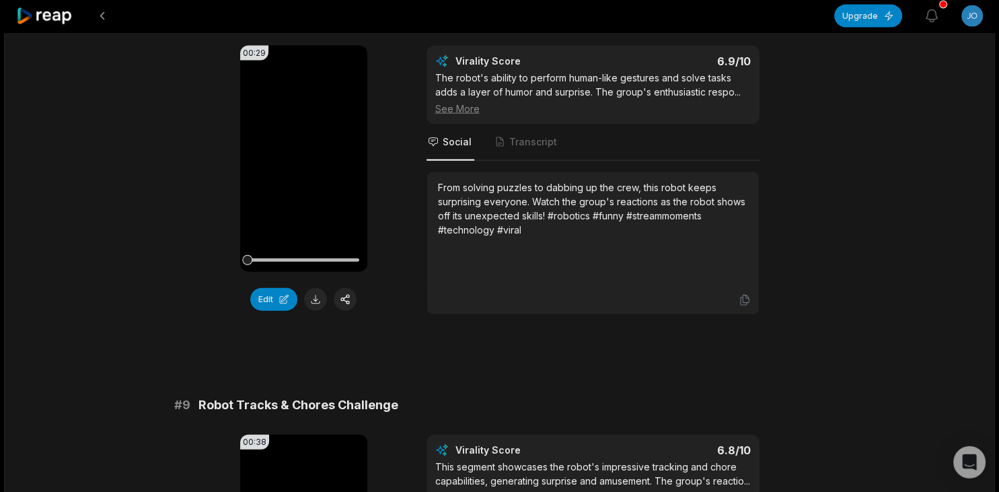
scroll to position [2909, 0]
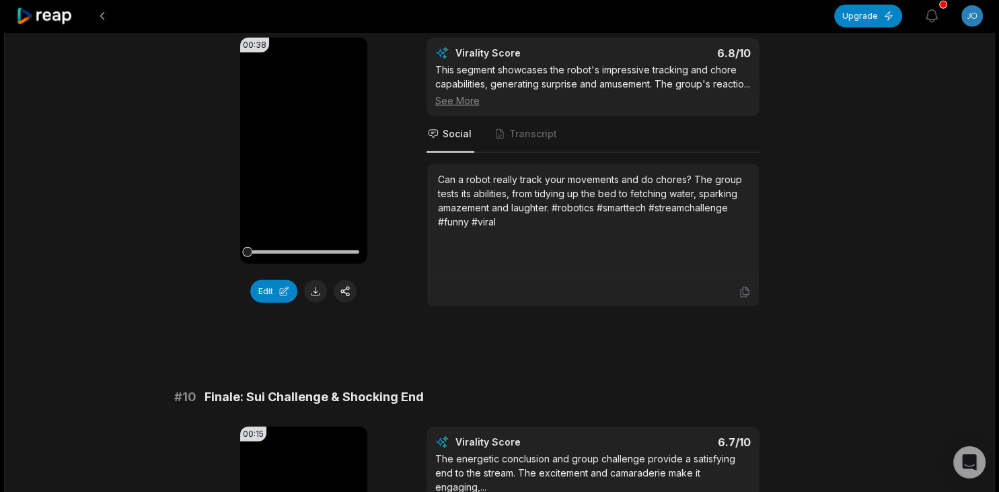
scroll to position [3309, 0]
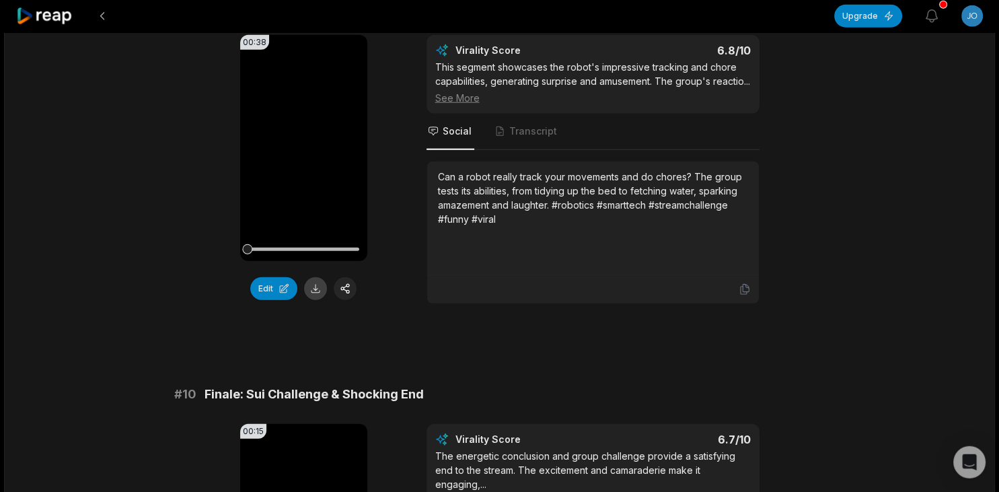
click at [314, 300] on button at bounding box center [315, 288] width 23 height 23
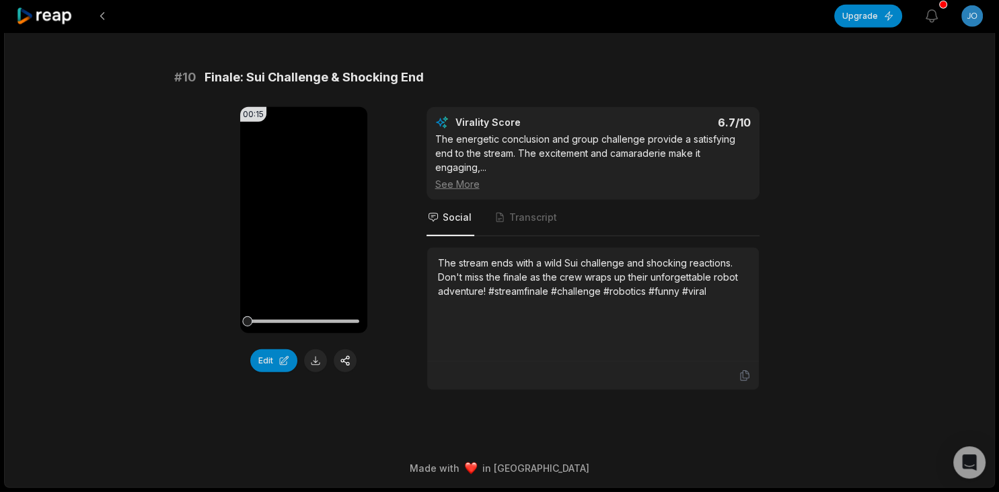
scroll to position [3715, 0]
click at [321, 365] on button at bounding box center [315, 360] width 23 height 23
